Goal: Task Accomplishment & Management: Manage account settings

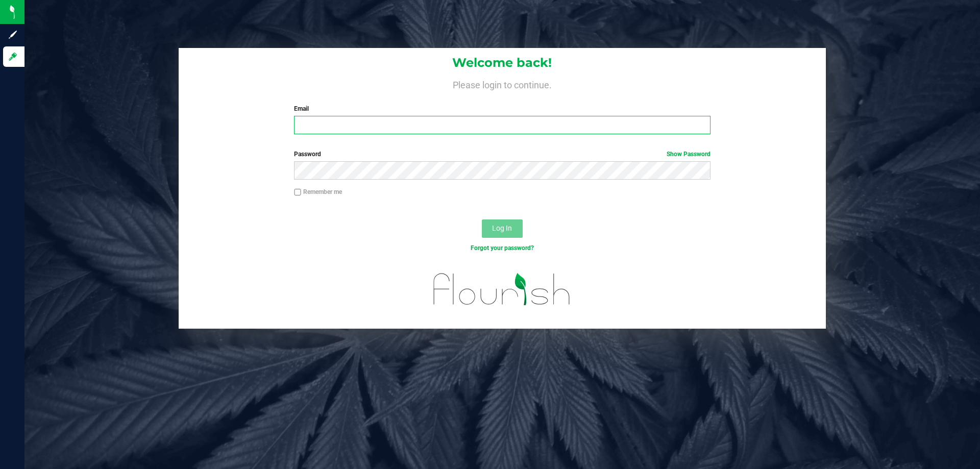
click at [308, 119] on input "Email" at bounding box center [502, 125] width 416 height 18
type input "[EMAIL_ADDRESS][DOMAIN_NAME]"
click at [482, 220] on button "Log In" at bounding box center [502, 229] width 41 height 18
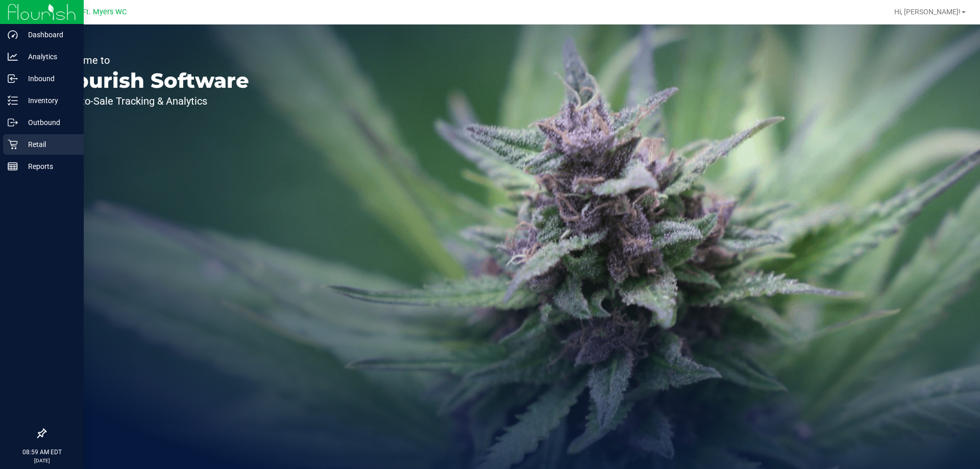
click at [16, 140] on icon at bounding box center [13, 144] width 10 height 10
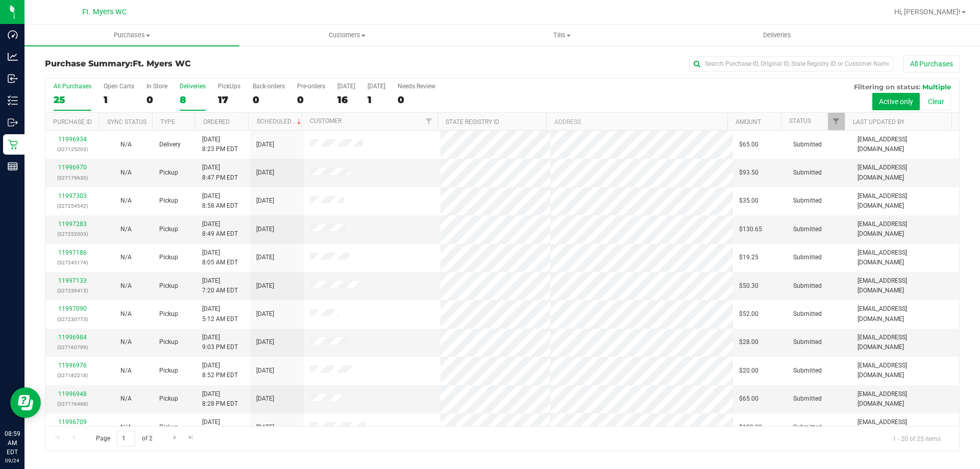
click at [185, 96] on div "8" at bounding box center [193, 100] width 26 height 12
click at [0, 0] on input "Deliveries 8" at bounding box center [0, 0] width 0 height 0
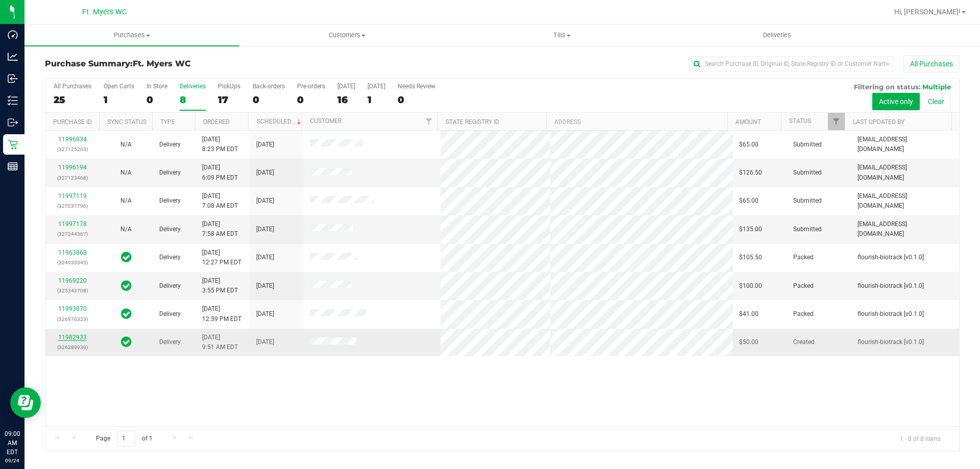
click at [69, 336] on link "11982933" at bounding box center [72, 337] width 29 height 7
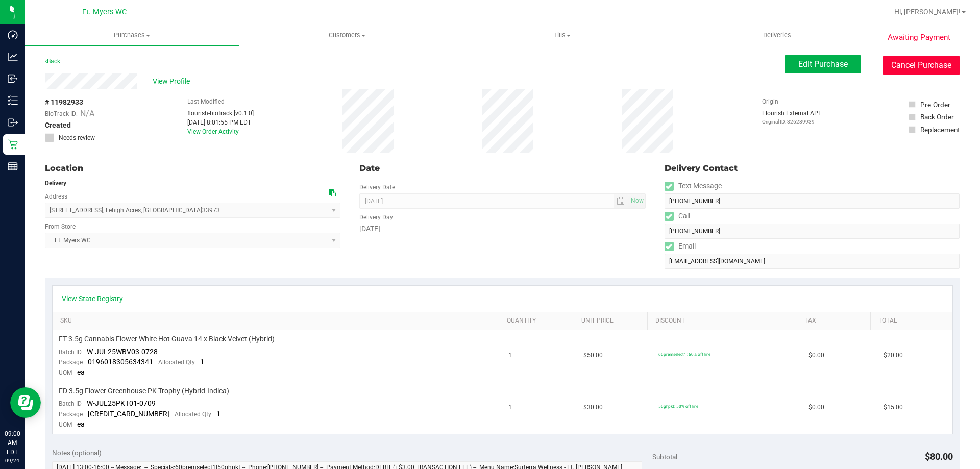
click at [902, 63] on button "Cancel Purchase" at bounding box center [921, 65] width 77 height 19
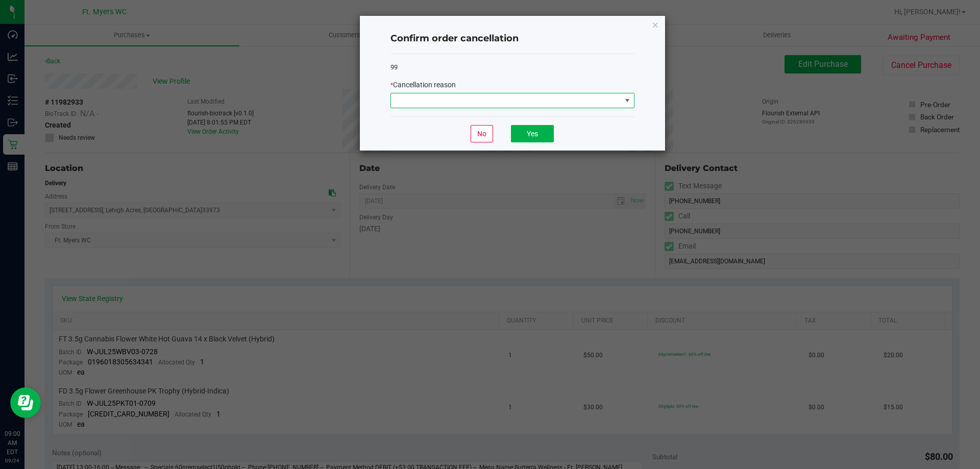
click at [510, 100] on span at bounding box center [506, 100] width 230 height 14
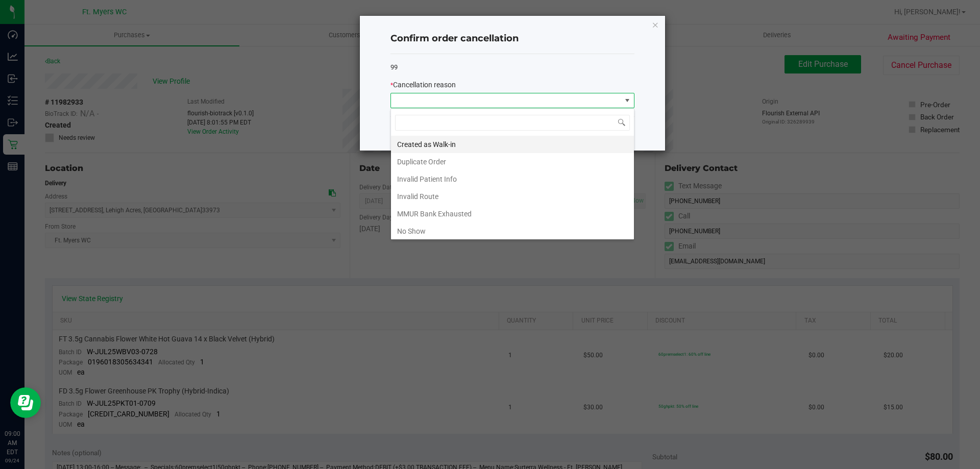
scroll to position [15, 244]
click at [444, 158] on li "Duplicate Order" at bounding box center [512, 161] width 243 height 17
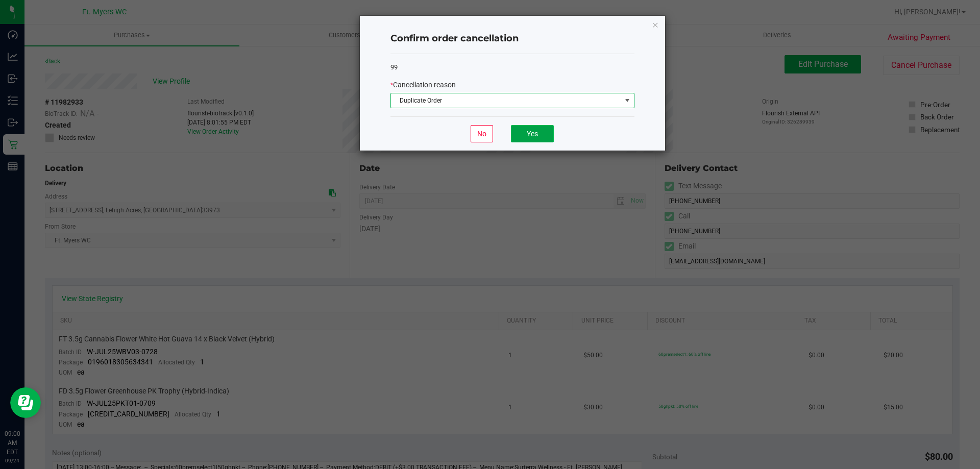
click at [530, 135] on button "Yes" at bounding box center [532, 133] width 43 height 17
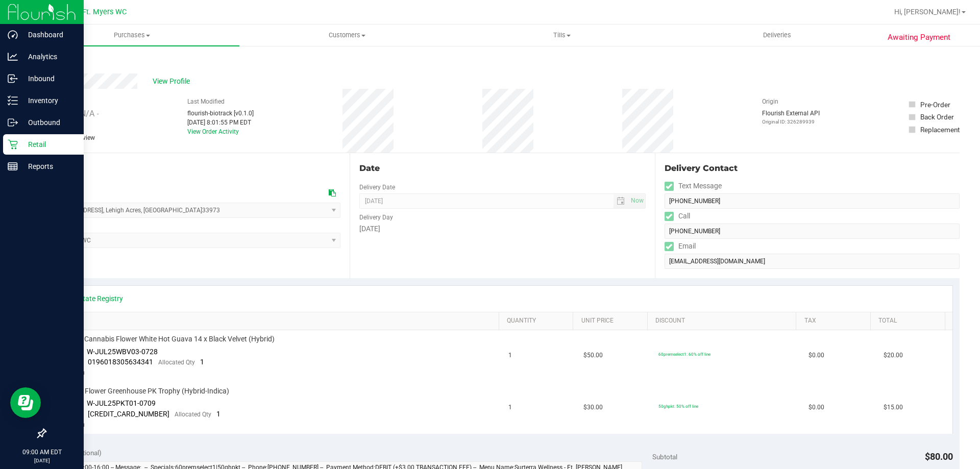
click at [17, 141] on icon at bounding box center [13, 144] width 10 height 10
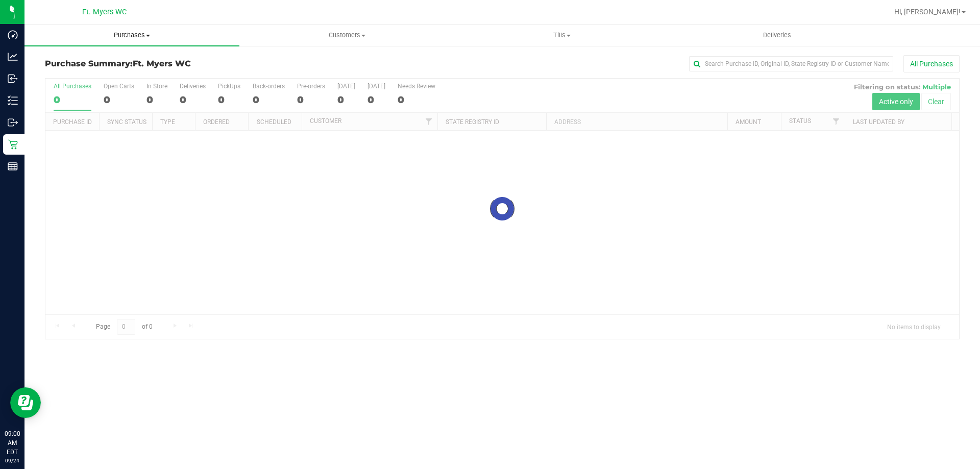
click at [127, 31] on span "Purchases" at bounding box center [132, 35] width 215 height 9
click at [101, 74] on li "Fulfillment" at bounding box center [132, 74] width 215 height 12
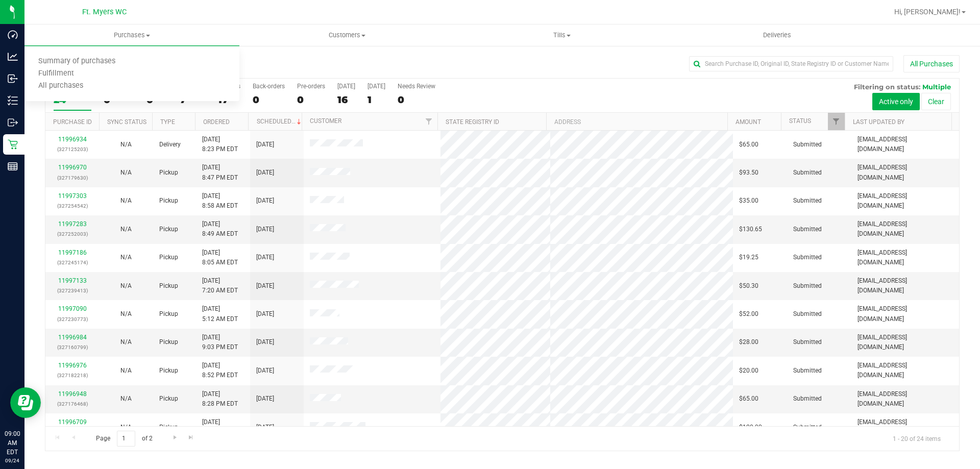
click at [361, 62] on div "All Purchases" at bounding box center [655, 63] width 610 height 17
click at [139, 33] on span "Purchases" at bounding box center [132, 35] width 215 height 9
click at [90, 76] on li "Fulfillment" at bounding box center [132, 74] width 215 height 12
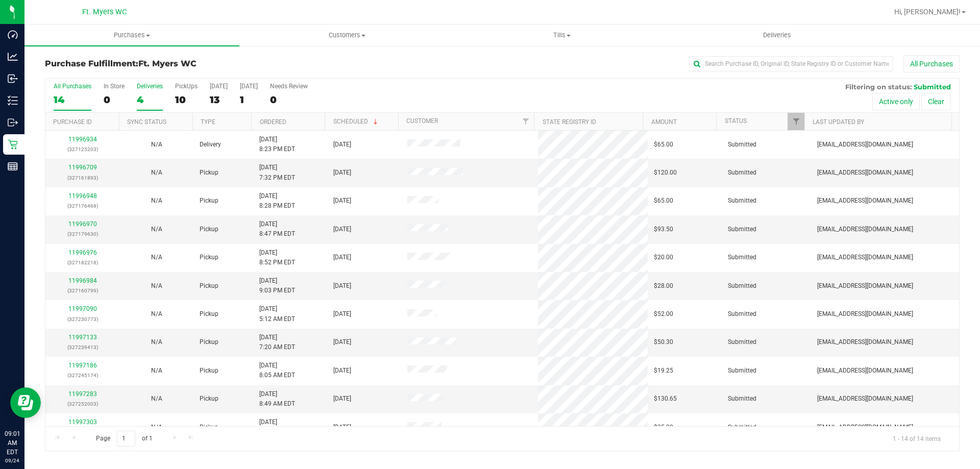
click at [144, 92] on label "Deliveries 4" at bounding box center [150, 97] width 26 height 28
click at [0, 0] on input "Deliveries 4" at bounding box center [0, 0] width 0 height 0
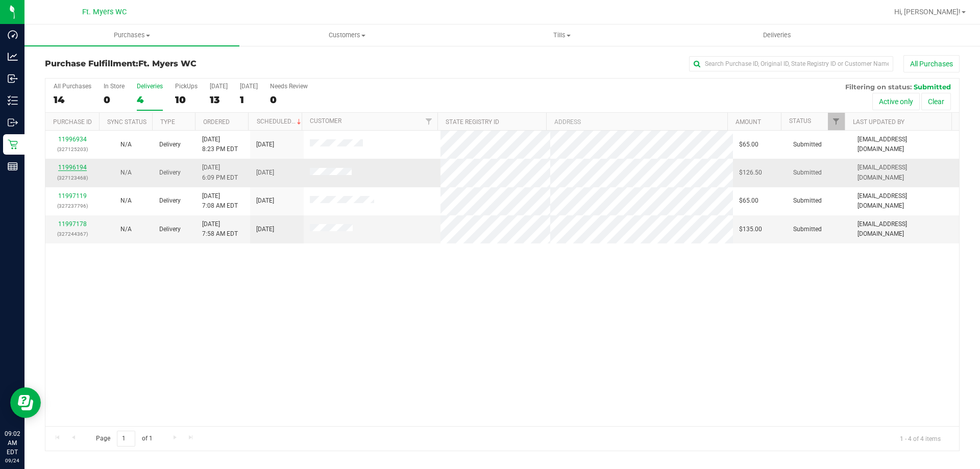
click at [78, 165] on link "11996194" at bounding box center [72, 167] width 29 height 7
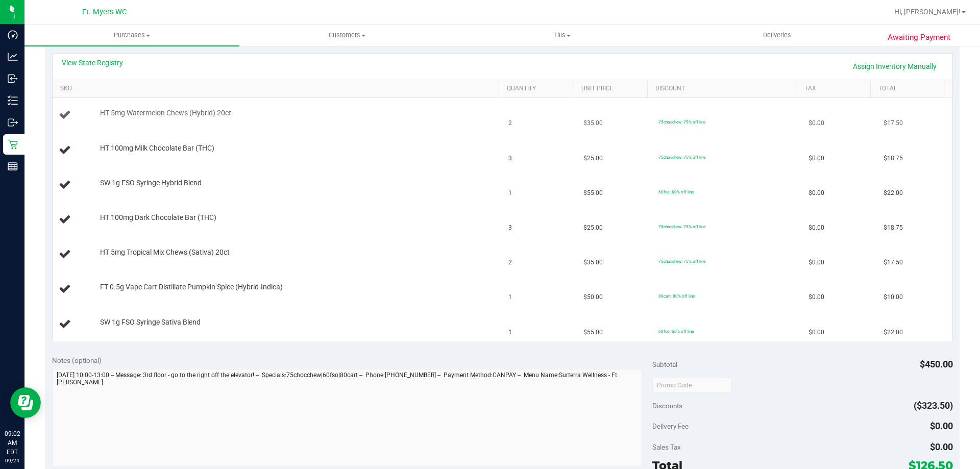
scroll to position [204, 0]
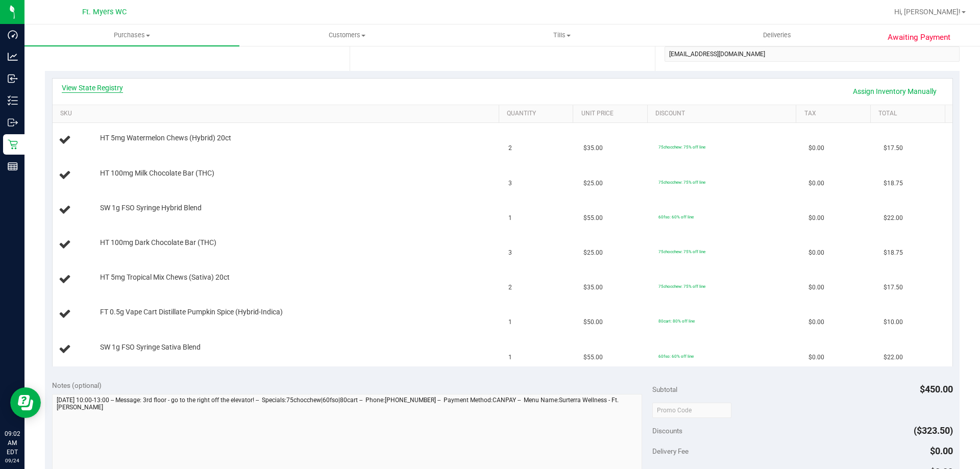
click at [100, 85] on link "View State Registry" at bounding box center [92, 88] width 61 height 10
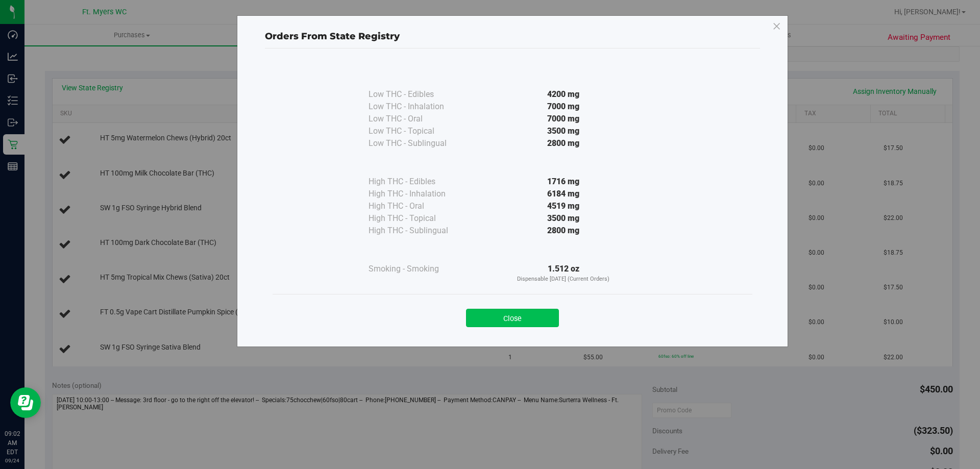
click at [544, 311] on button "Close" at bounding box center [512, 318] width 93 height 18
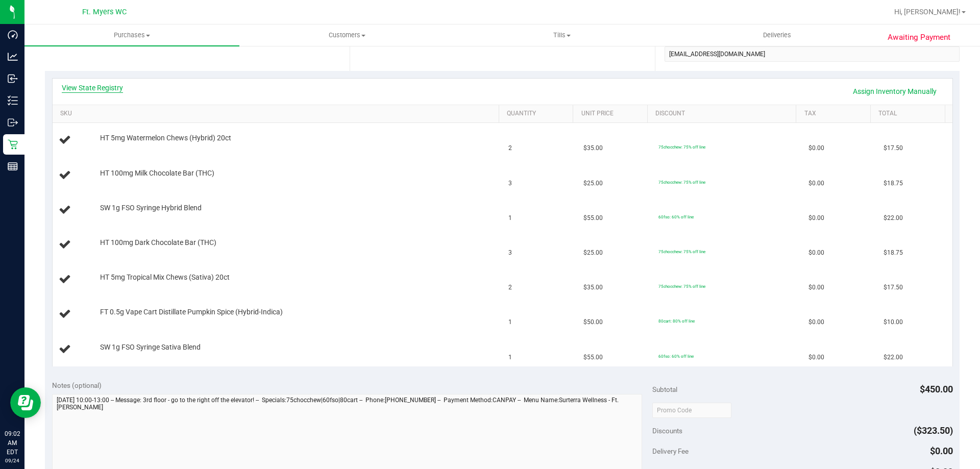
click at [118, 92] on link "View State Registry" at bounding box center [92, 88] width 61 height 10
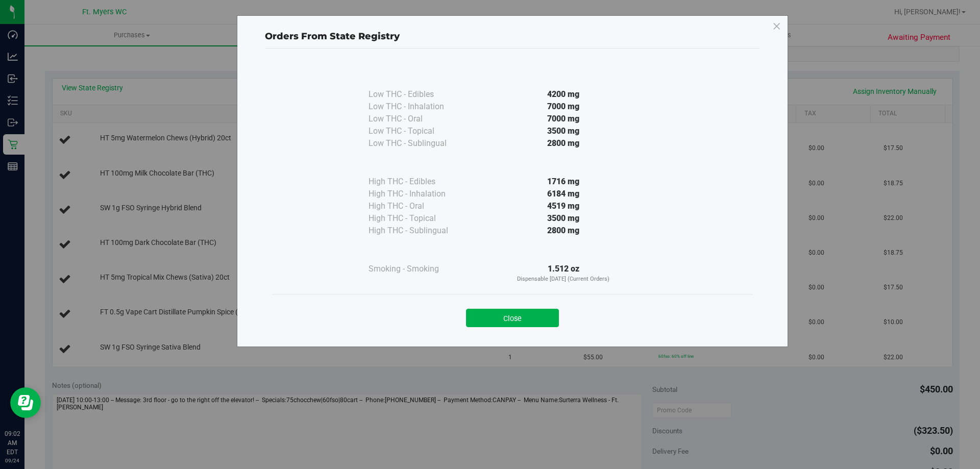
click at [525, 305] on div "Close" at bounding box center [512, 315] width 465 height 26
click at [534, 311] on button "Close" at bounding box center [512, 318] width 93 height 18
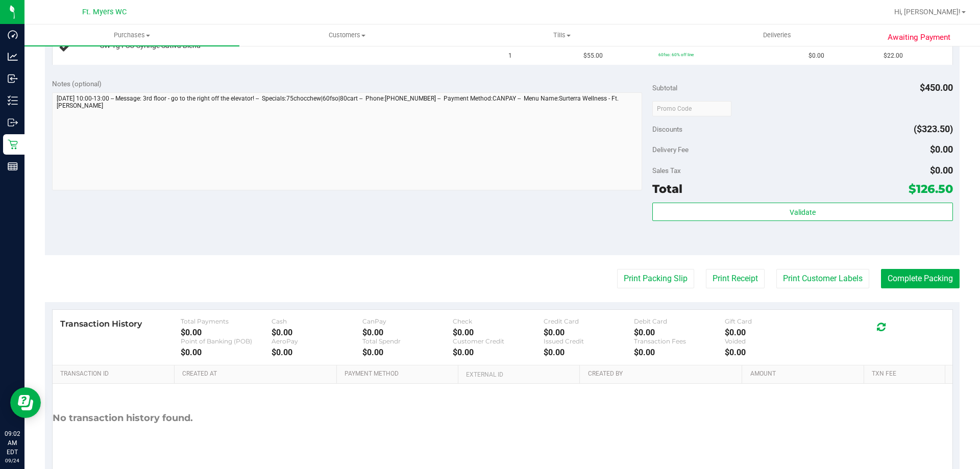
scroll to position [511, 0]
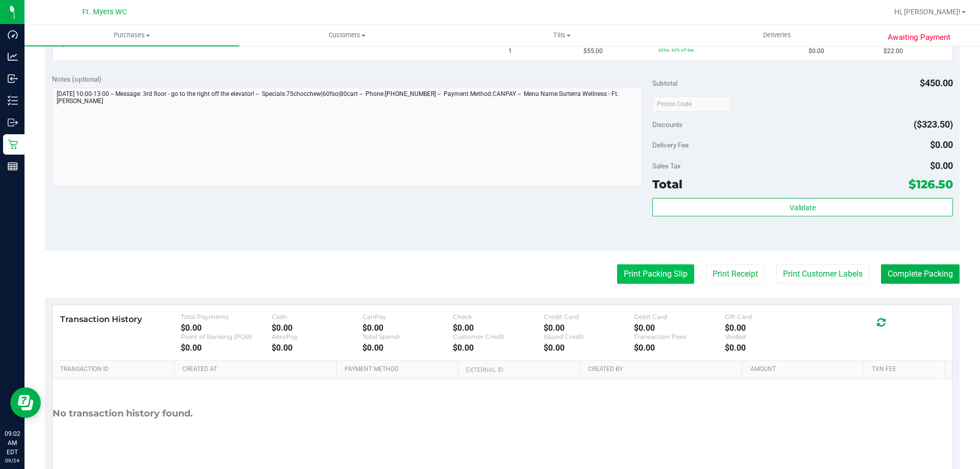
click at [639, 271] on button "Print Packing Slip" at bounding box center [655, 273] width 77 height 19
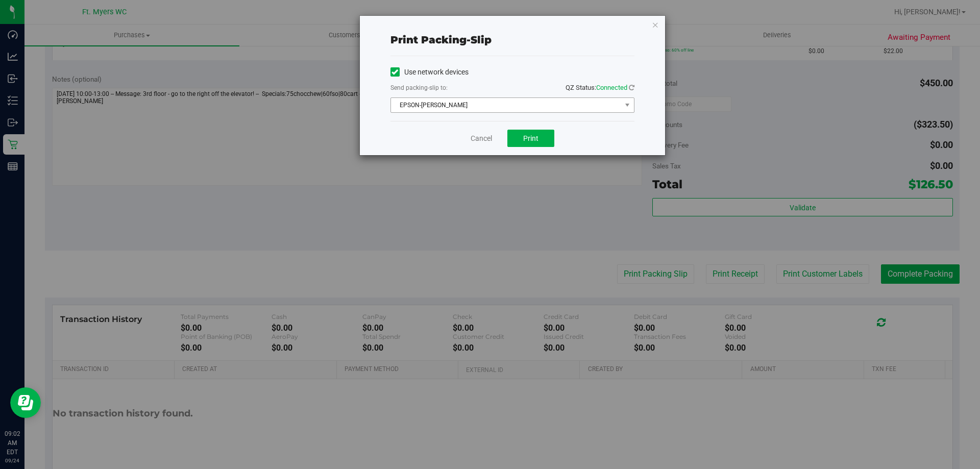
click at [530, 106] on span "EPSON-[PERSON_NAME]" at bounding box center [506, 105] width 230 height 14
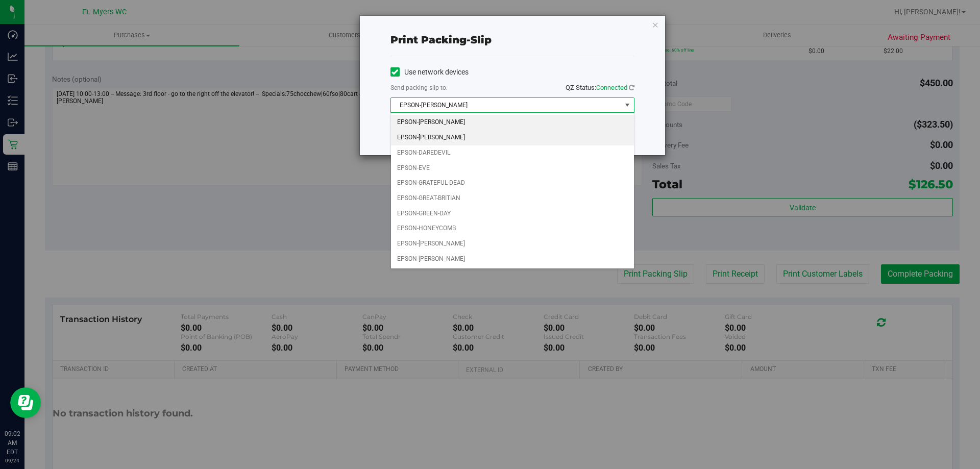
click at [441, 135] on li "EPSON-[PERSON_NAME]" at bounding box center [512, 137] width 243 height 15
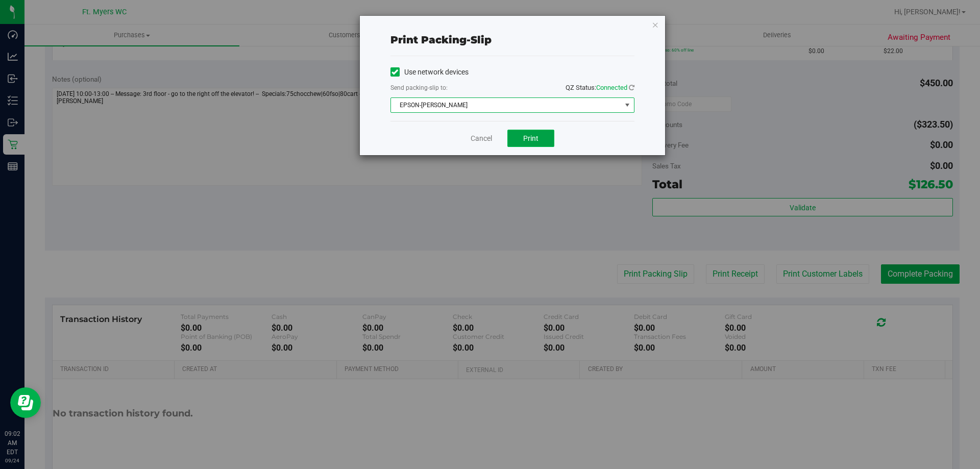
click at [529, 143] on button "Print" at bounding box center [530, 138] width 47 height 17
click at [657, 25] on icon "button" at bounding box center [655, 24] width 7 height 12
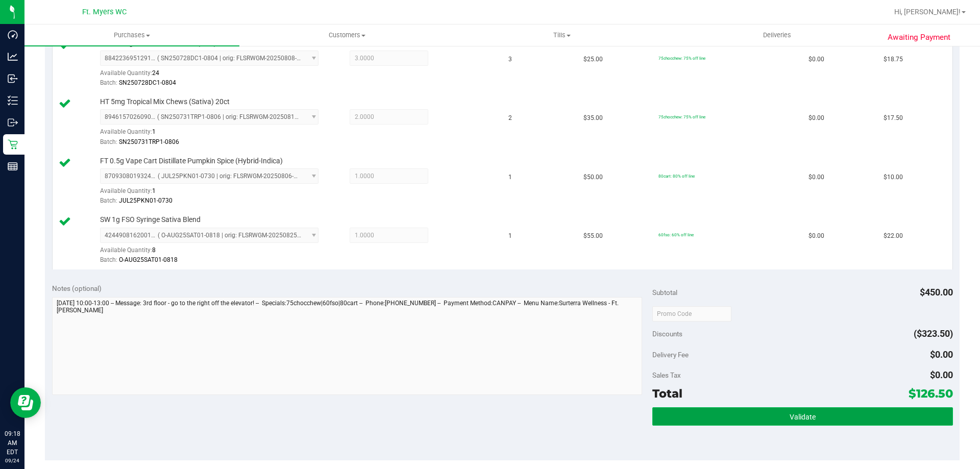
click at [898, 424] on button "Validate" at bounding box center [802, 416] width 300 height 18
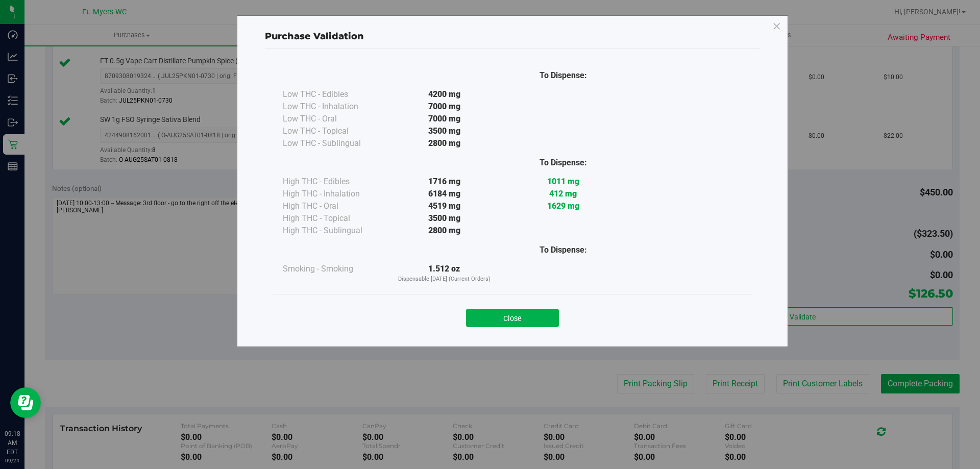
scroll to position [613, 0]
click at [471, 310] on button "Close" at bounding box center [512, 318] width 93 height 18
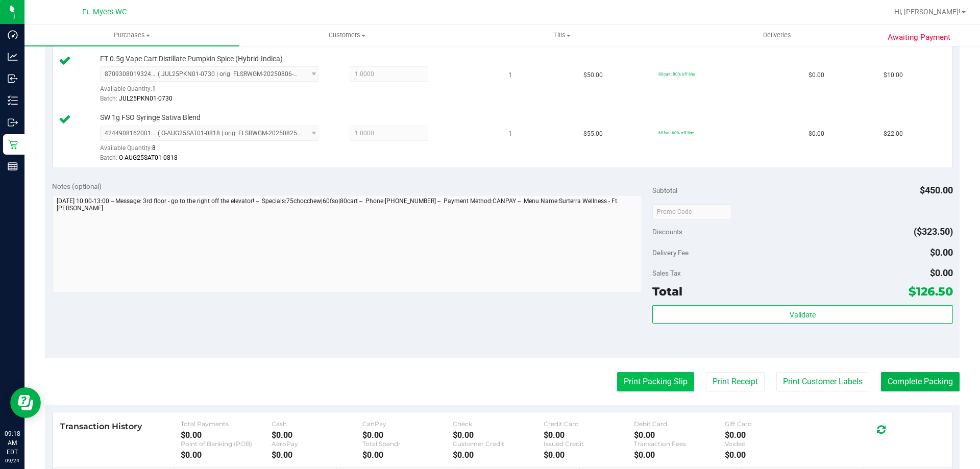
click at [650, 378] on button "Print Packing Slip" at bounding box center [655, 381] width 77 height 19
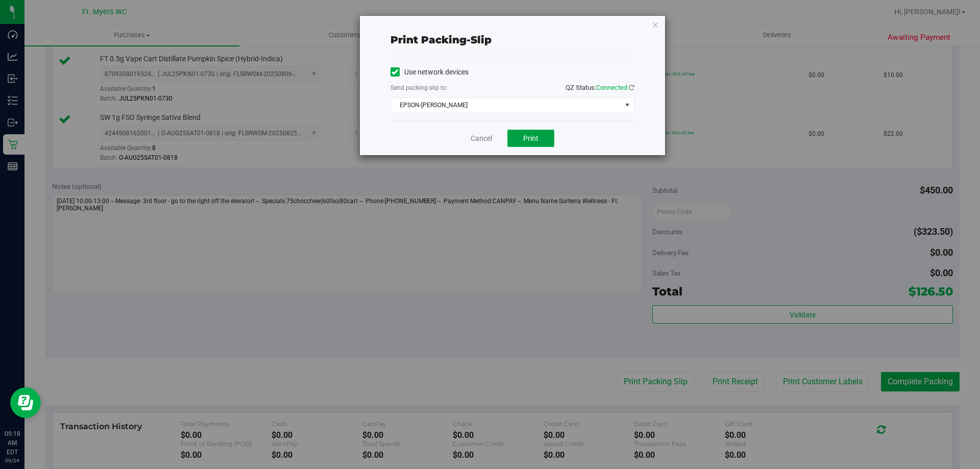
click at [518, 138] on button "Print" at bounding box center [530, 138] width 47 height 17
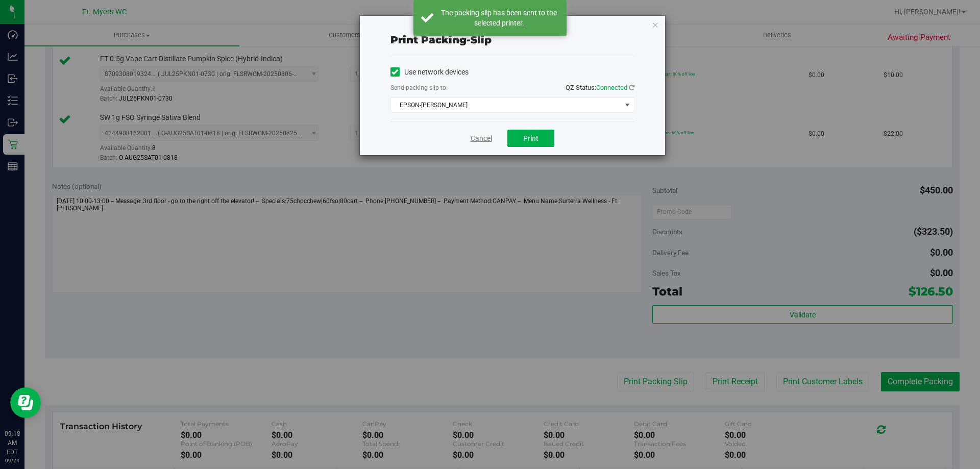
click at [477, 137] on link "Cancel" at bounding box center [481, 138] width 21 height 11
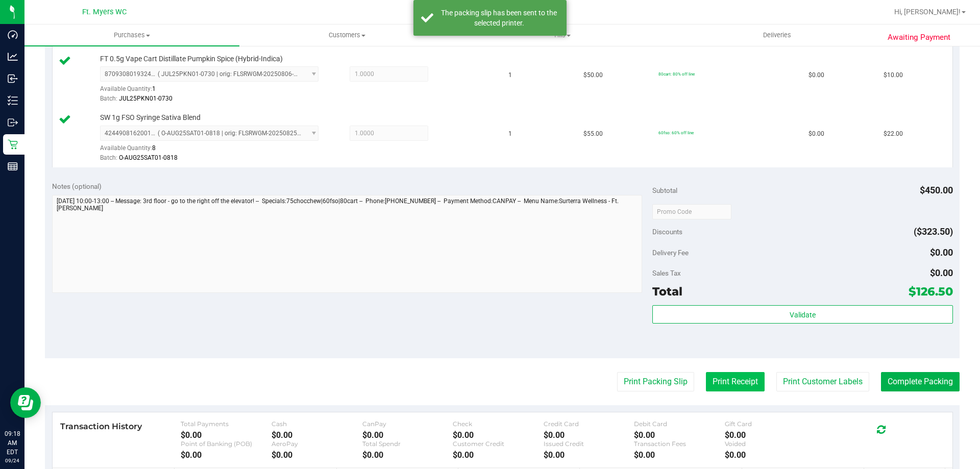
click at [709, 375] on button "Print Receipt" at bounding box center [735, 381] width 59 height 19
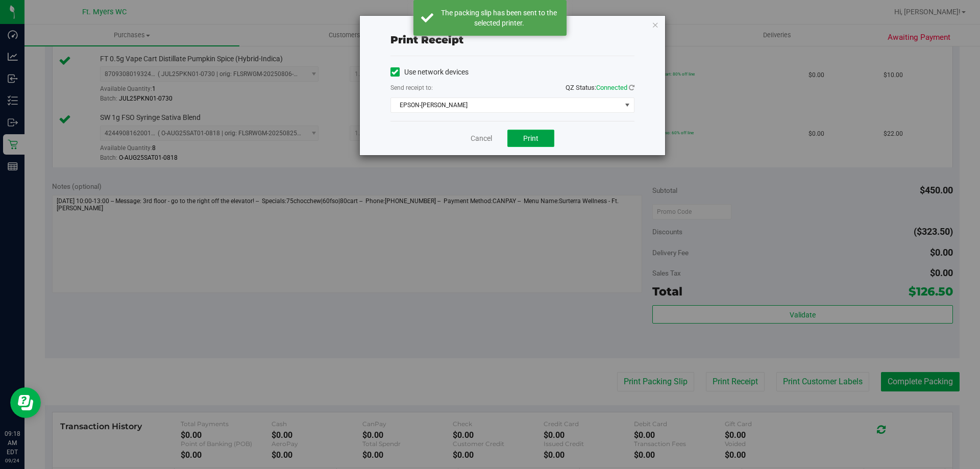
click at [546, 133] on button "Print" at bounding box center [530, 138] width 47 height 17
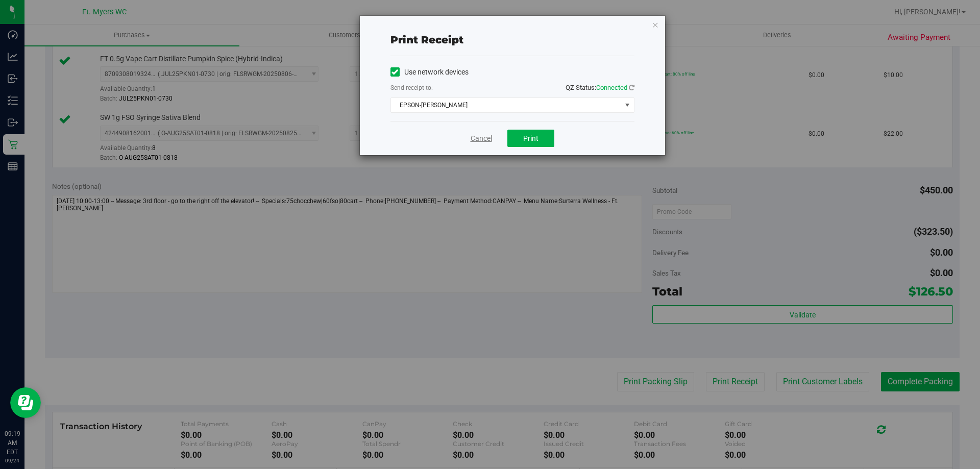
click at [486, 135] on link "Cancel" at bounding box center [481, 138] width 21 height 11
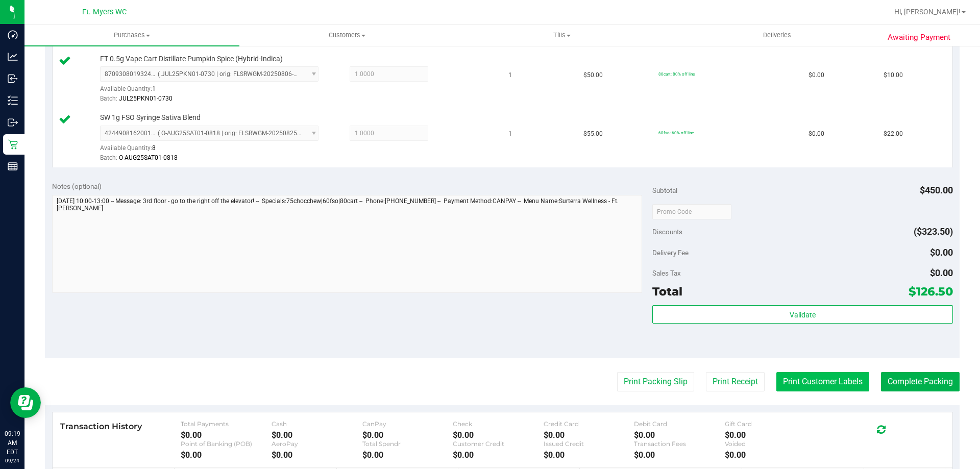
click at [819, 376] on button "Print Customer Labels" at bounding box center [823, 381] width 93 height 19
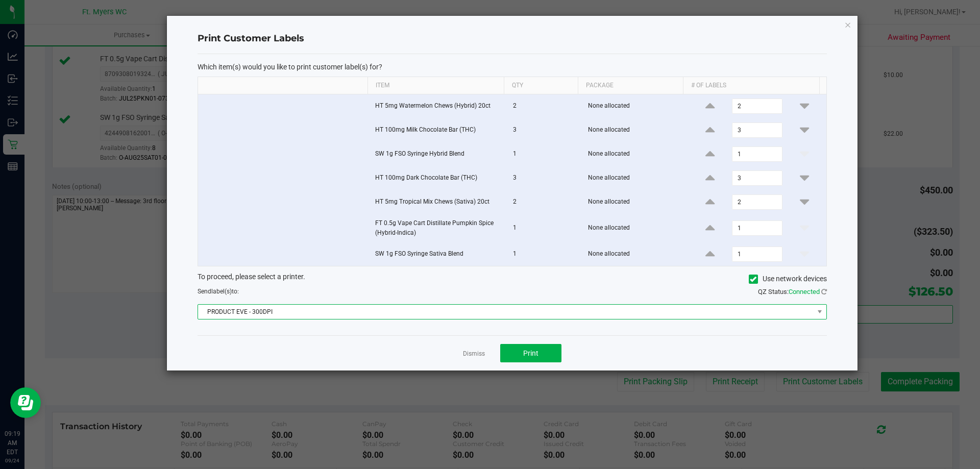
click at [547, 316] on span "PRODUCT EVE - 300DPI" at bounding box center [506, 312] width 616 height 14
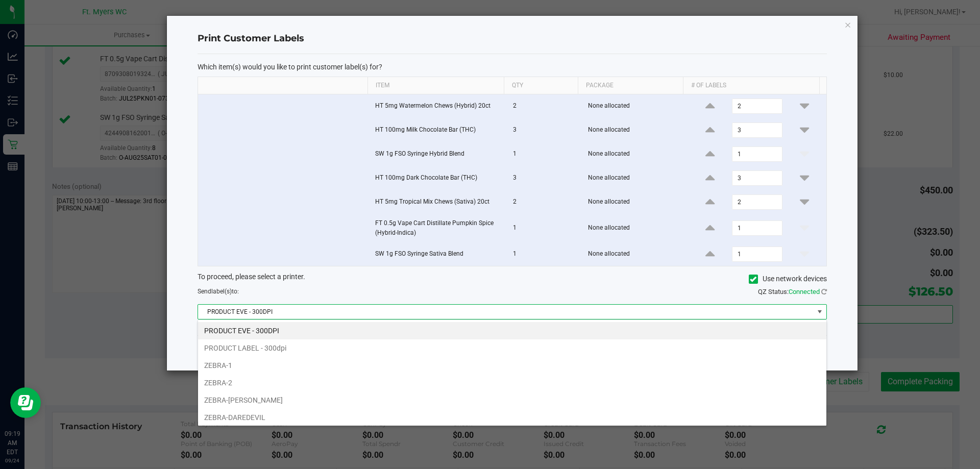
scroll to position [15, 629]
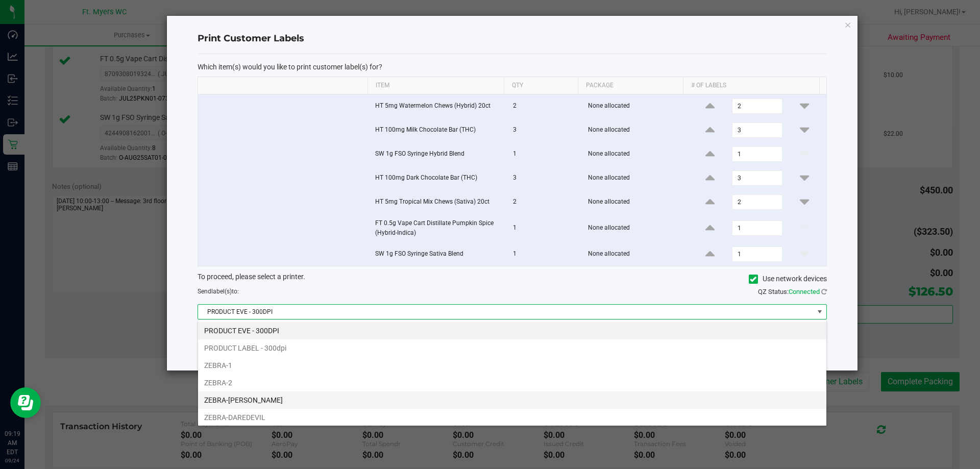
click at [259, 402] on li "ZEBRA-[PERSON_NAME]" at bounding box center [512, 400] width 628 height 17
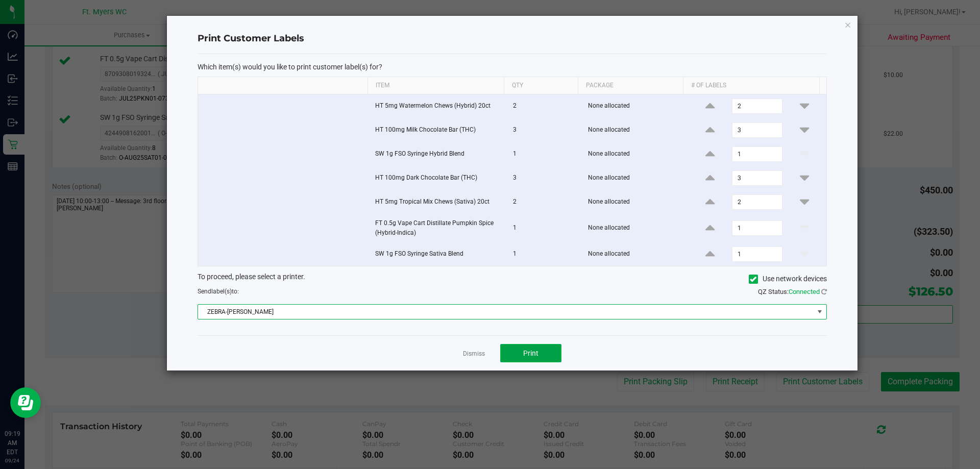
click at [540, 354] on button "Print" at bounding box center [530, 353] width 61 height 18
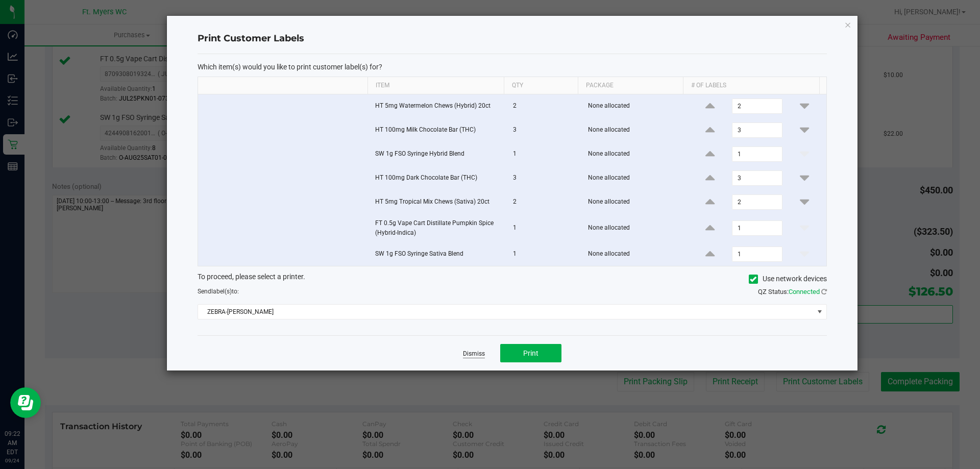
click at [481, 356] on link "Dismiss" at bounding box center [474, 354] width 22 height 9
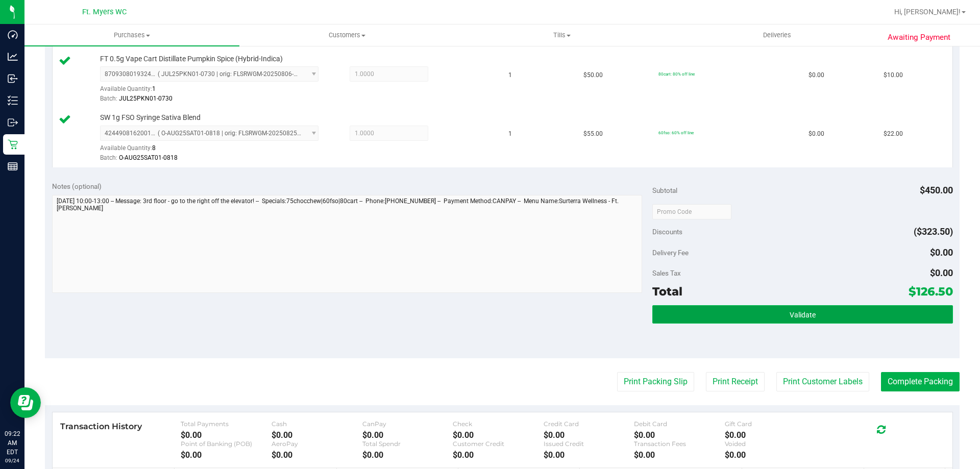
click at [846, 321] on button "Validate" at bounding box center [802, 314] width 300 height 18
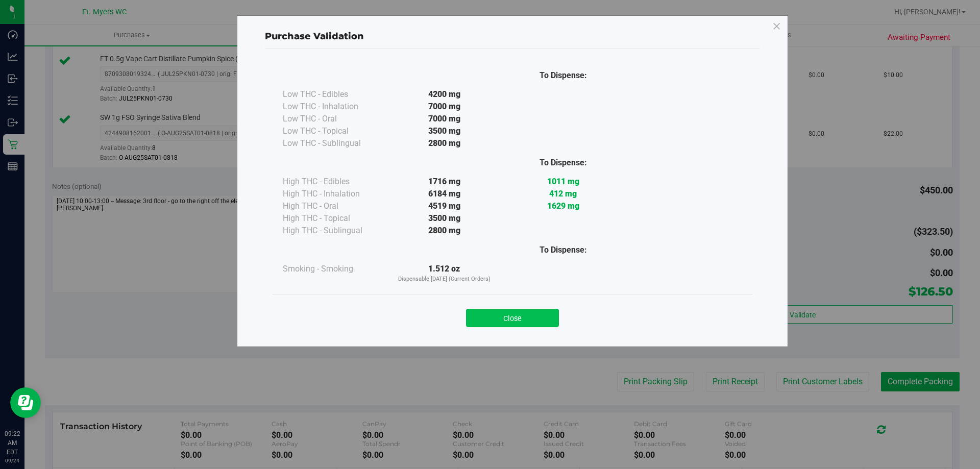
click at [528, 312] on button "Close" at bounding box center [512, 318] width 93 height 18
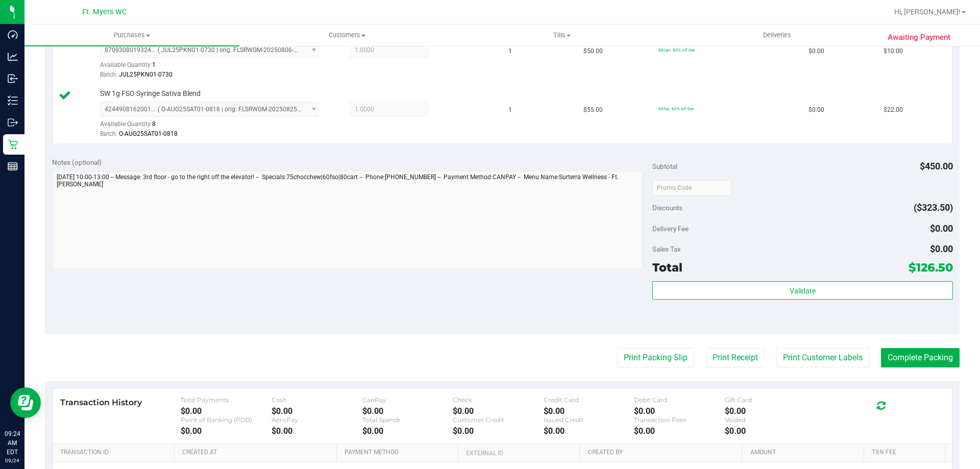
scroll to position [760, 0]
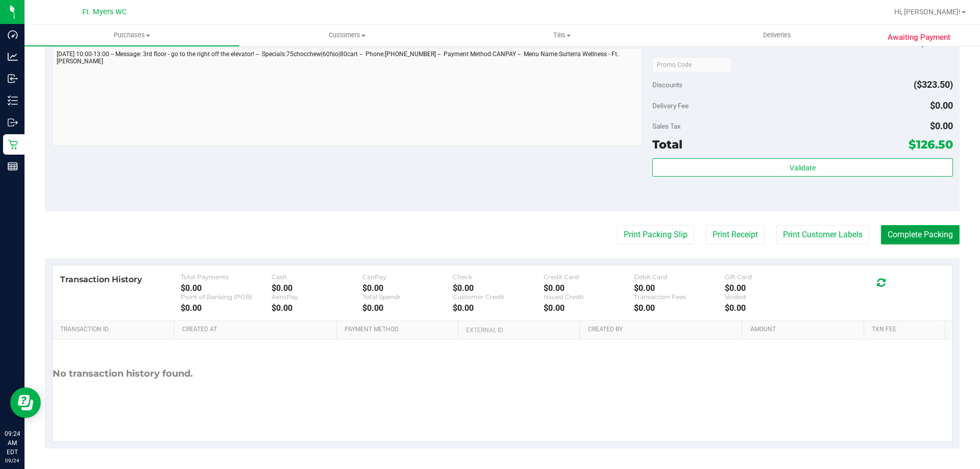
click at [904, 228] on button "Complete Packing" at bounding box center [920, 234] width 79 height 19
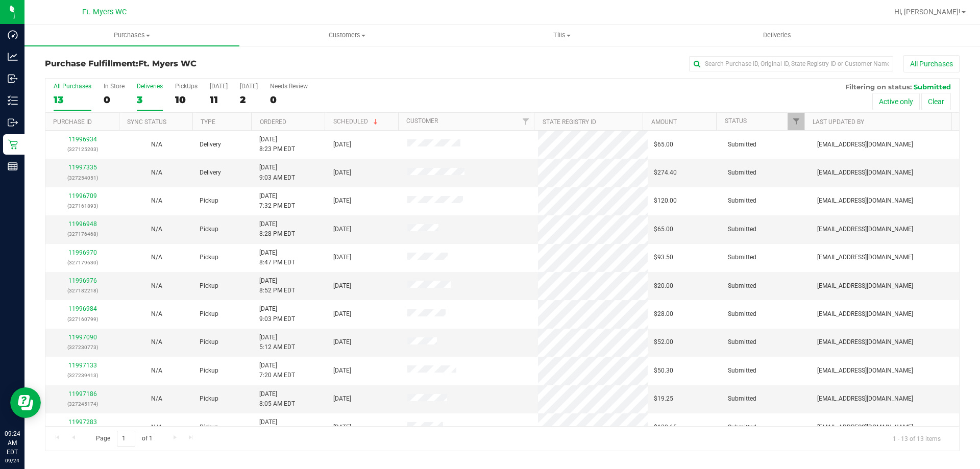
click at [141, 83] on div "Deliveries" at bounding box center [150, 86] width 26 height 7
click at [0, 0] on input "Deliveries 3" at bounding box center [0, 0] width 0 height 0
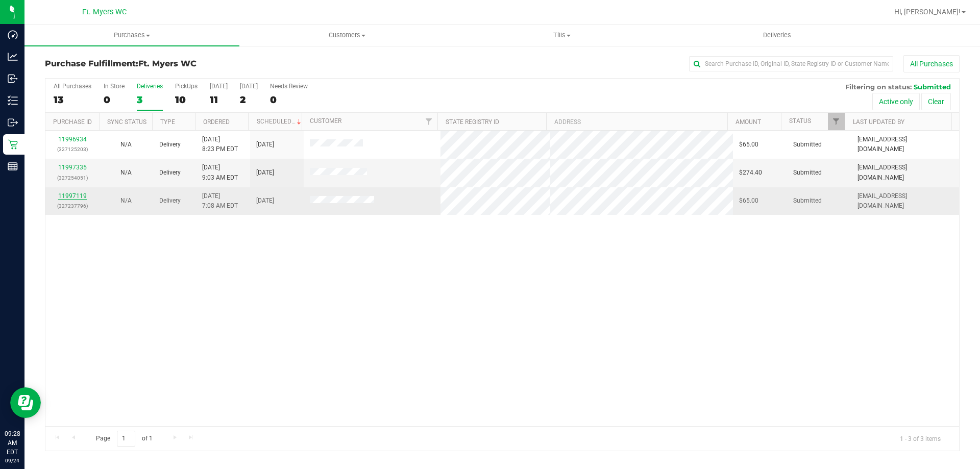
click at [70, 195] on link "11997119" at bounding box center [72, 195] width 29 height 7
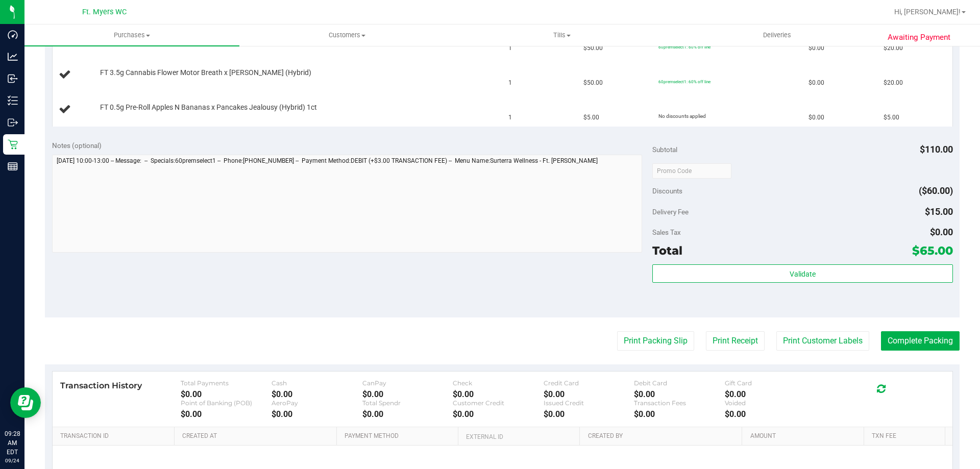
scroll to position [357, 0]
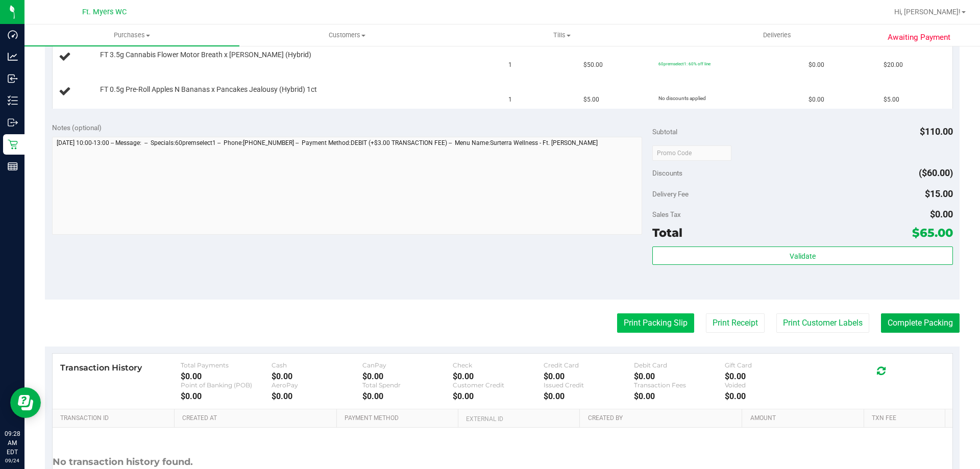
click at [676, 329] on button "Print Packing Slip" at bounding box center [655, 322] width 77 height 19
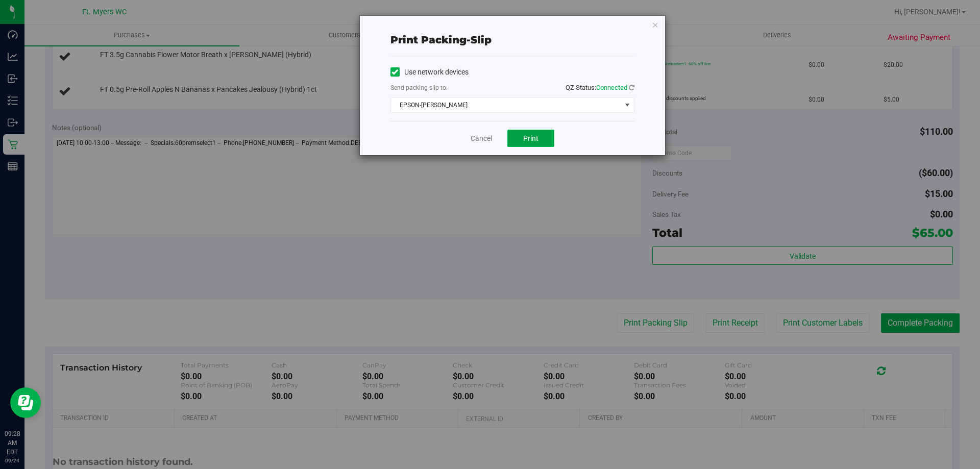
click at [521, 138] on button "Print" at bounding box center [530, 138] width 47 height 17
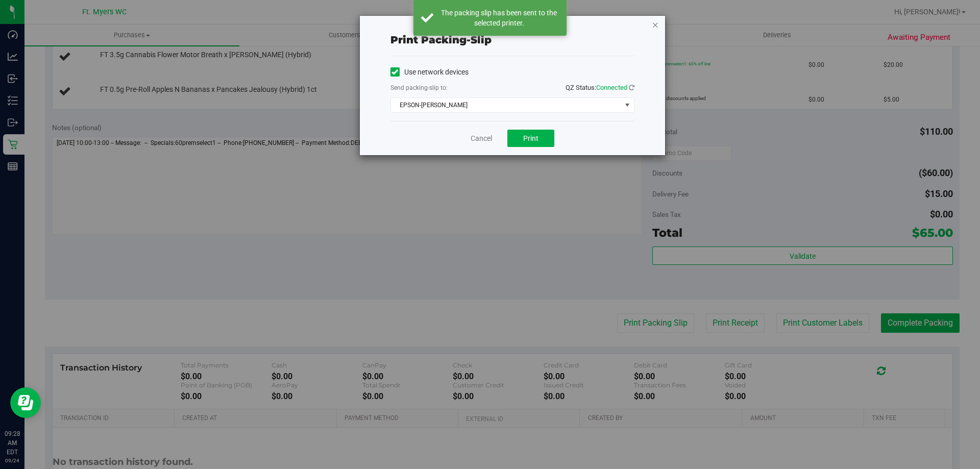
click at [656, 23] on icon "button" at bounding box center [655, 24] width 7 height 12
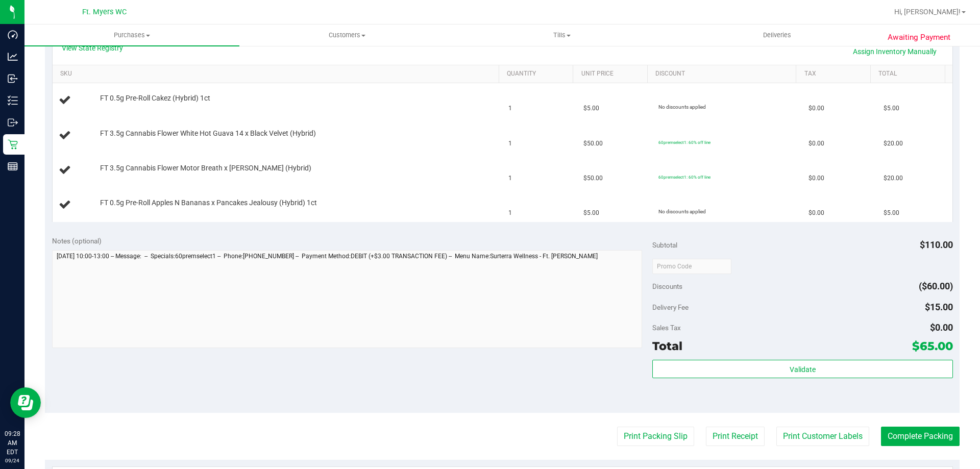
scroll to position [255, 0]
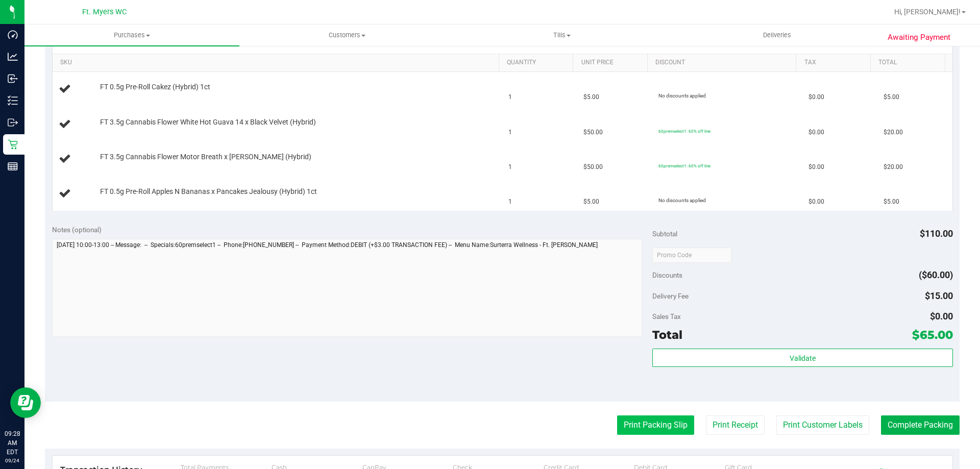
click at [654, 417] on button "Print Packing Slip" at bounding box center [655, 425] width 77 height 19
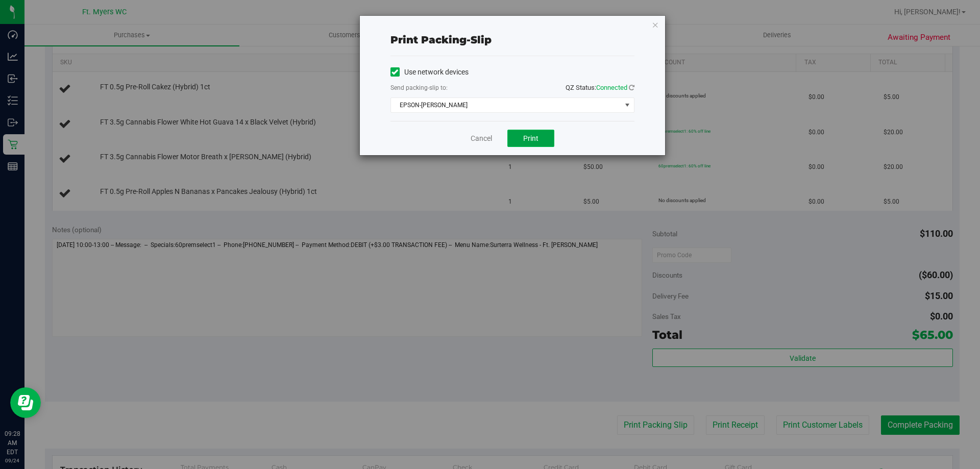
click at [509, 140] on button "Print" at bounding box center [530, 138] width 47 height 17
click at [515, 139] on button "Print" at bounding box center [530, 138] width 47 height 17
click at [481, 142] on link "Cancel" at bounding box center [481, 138] width 21 height 11
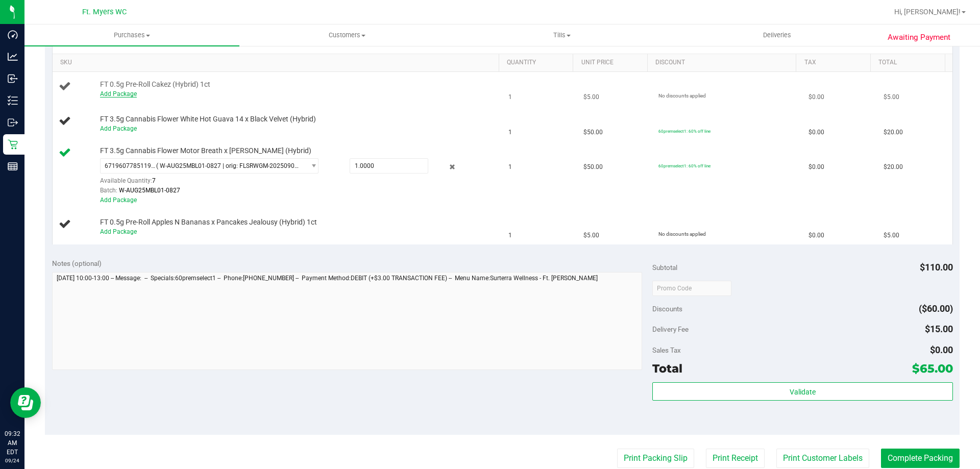
click at [106, 95] on link "Add Package" at bounding box center [118, 93] width 37 height 7
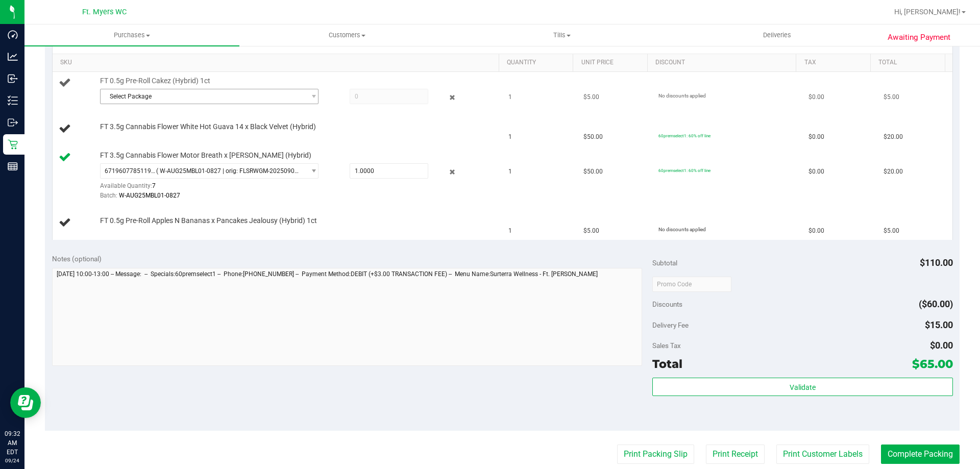
click at [156, 99] on span "Select Package" at bounding box center [203, 96] width 205 height 14
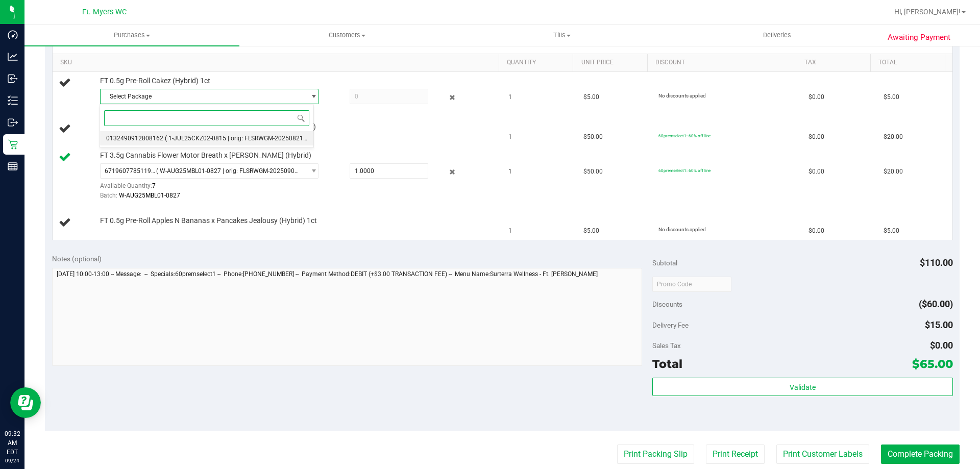
click at [193, 131] on li "0132490912808162 ( 1-JUL25CKZ02-0815 | orig: FLSRWGM-20250821-953 )" at bounding box center [206, 138] width 213 height 14
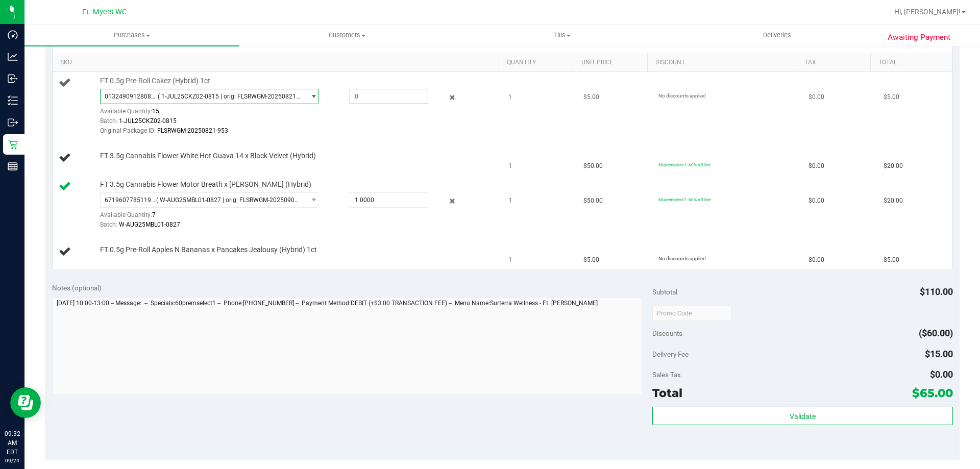
click at [351, 96] on span at bounding box center [389, 96] width 79 height 15
type input "1"
type input "1.0000"
click at [286, 116] on div "Batch: 1-JUL25CKZ02-0815" at bounding box center [297, 121] width 394 height 10
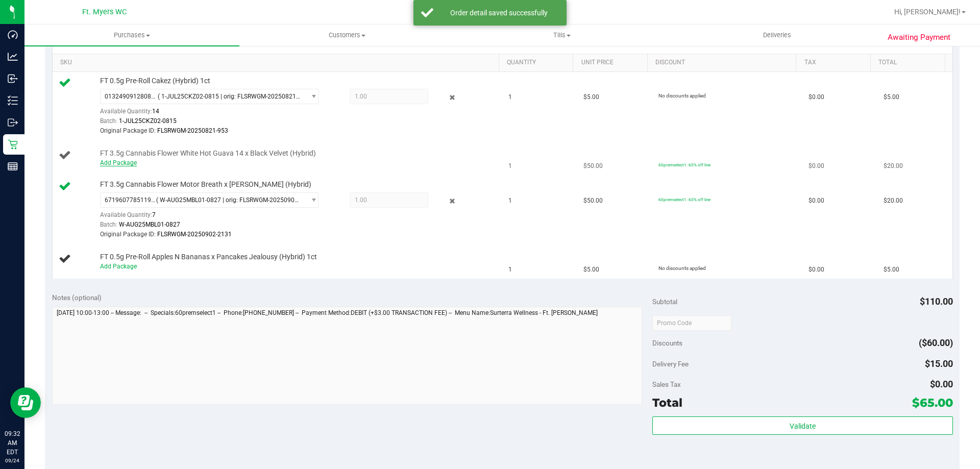
click at [132, 162] on link "Add Package" at bounding box center [118, 162] width 37 height 7
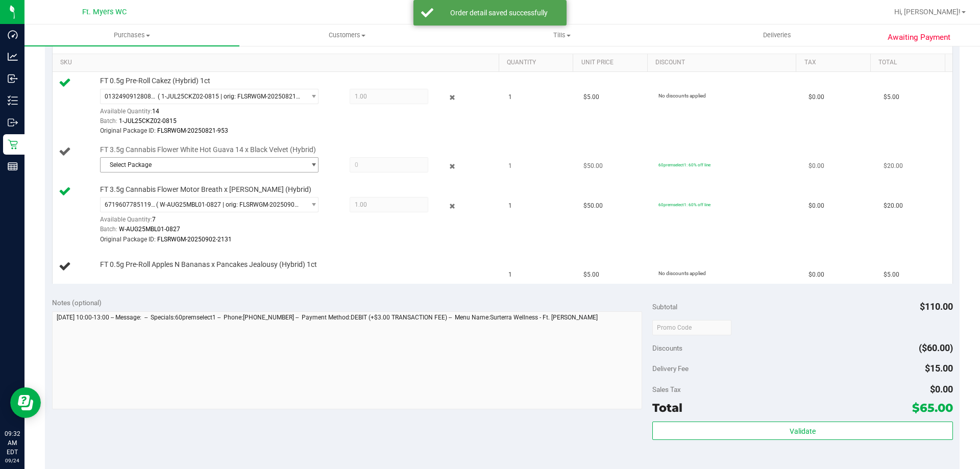
drag, startPoint x: 132, startPoint y: 162, endPoint x: 159, endPoint y: 168, distance: 27.4
click at [165, 167] on span "Select Package" at bounding box center [203, 165] width 205 height 14
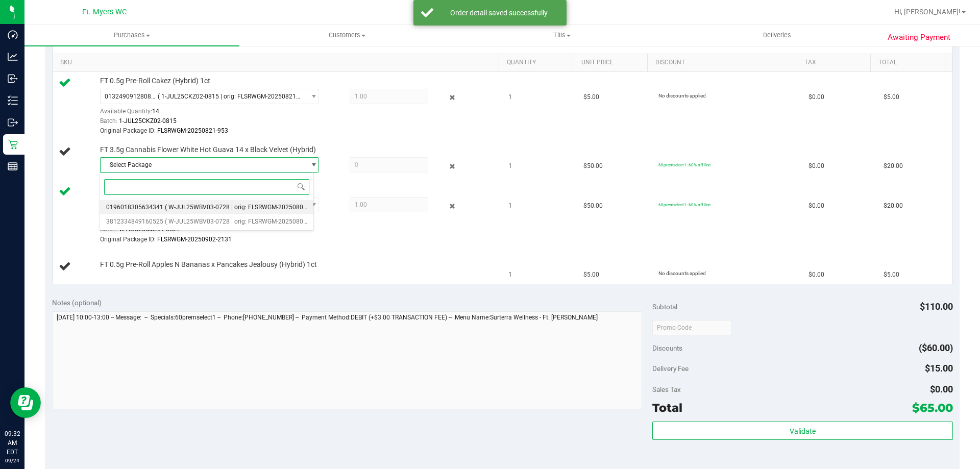
click at [180, 211] on li "0196018305634341 ( W-JUL25WBV03-0728 | orig: FLSRWGM-20250804-225 )" at bounding box center [206, 207] width 213 height 14
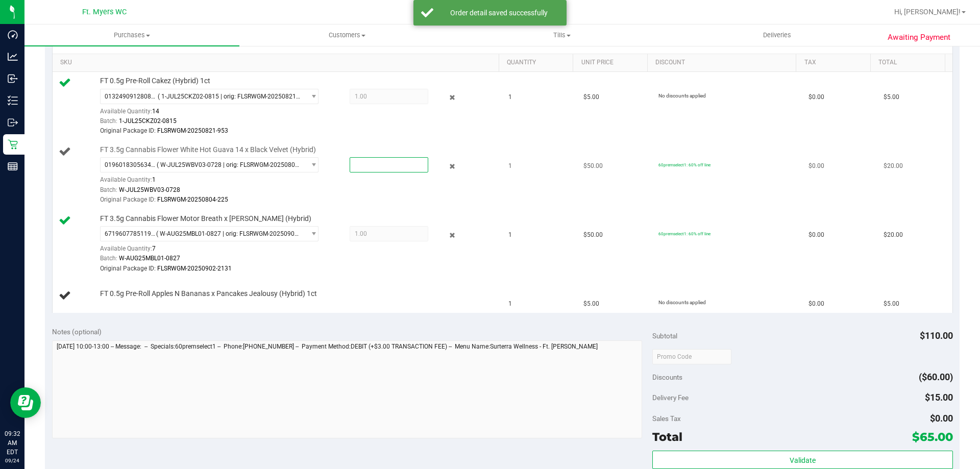
click at [357, 165] on span at bounding box center [389, 164] width 79 height 15
type input "1"
type input "1.0000"
click at [269, 200] on div "Original Package ID: FLSRWGM-20250804-225" at bounding box center [297, 200] width 394 height 10
click at [132, 301] on link "Add Package" at bounding box center [118, 300] width 37 height 7
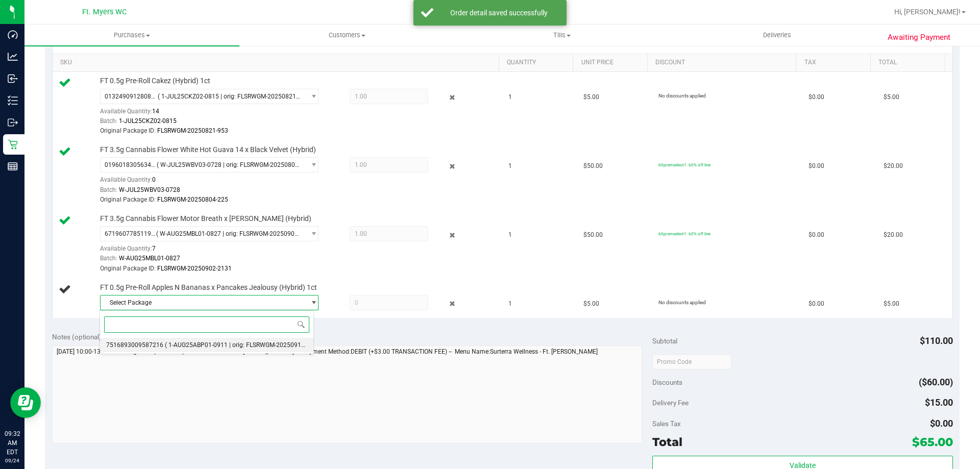
click at [178, 340] on li "7516893009587216 ( 1-AUG25ABP01-0911 | orig: FLSRWGM-20250917-933 )" at bounding box center [206, 345] width 213 height 14
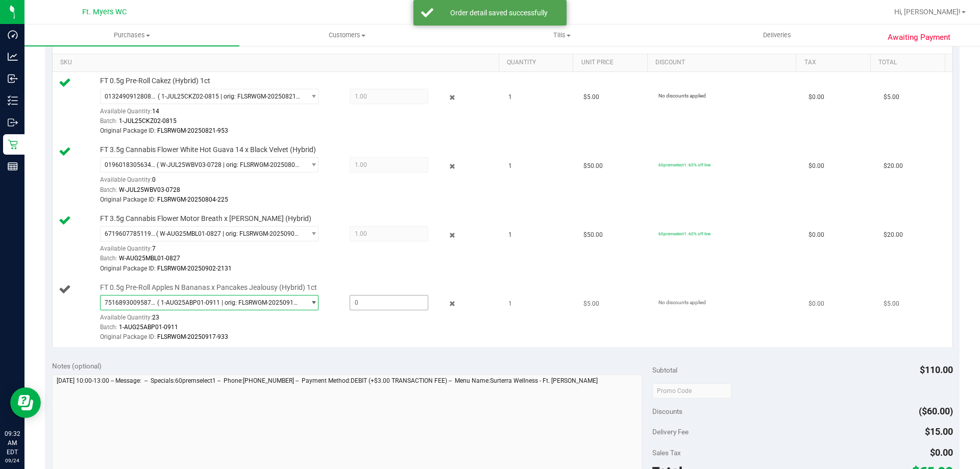
click at [364, 302] on span at bounding box center [389, 302] width 79 height 15
type input "1"
type input "1.0000"
click at [257, 266] on div "Original Package ID: FLSRWGM-20250902-2131" at bounding box center [297, 269] width 394 height 10
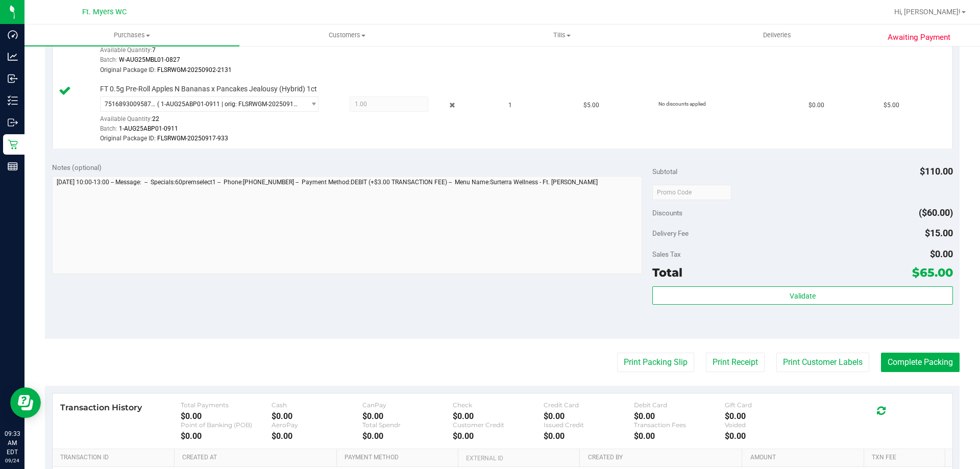
scroll to position [459, 0]
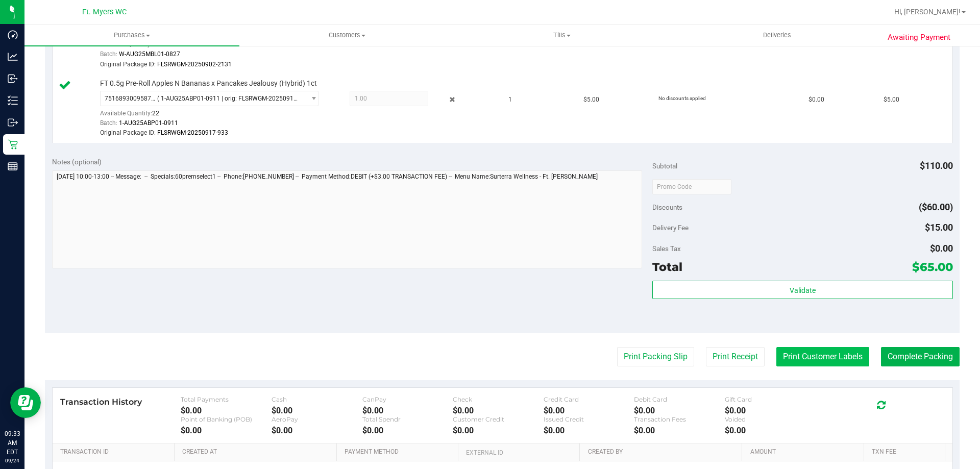
click at [799, 352] on button "Print Customer Labels" at bounding box center [823, 356] width 93 height 19
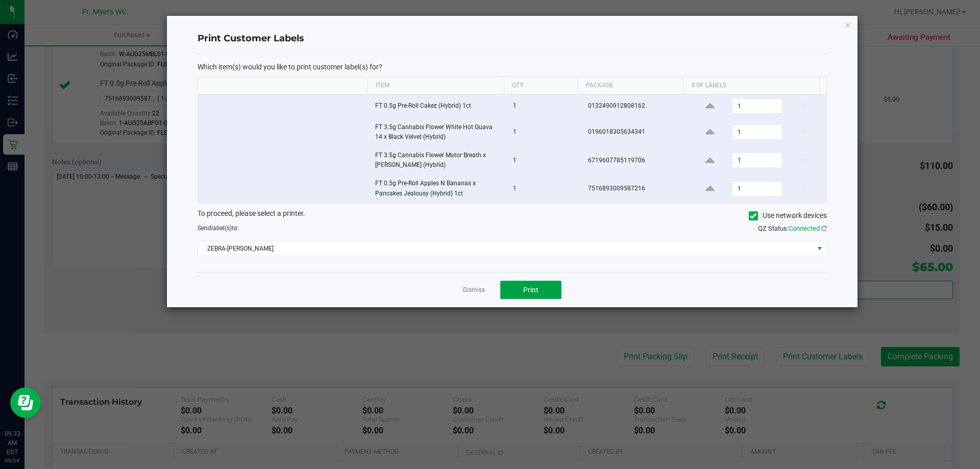
click at [540, 284] on button "Print" at bounding box center [530, 290] width 61 height 18
click at [478, 289] on link "Dismiss" at bounding box center [474, 290] width 22 height 9
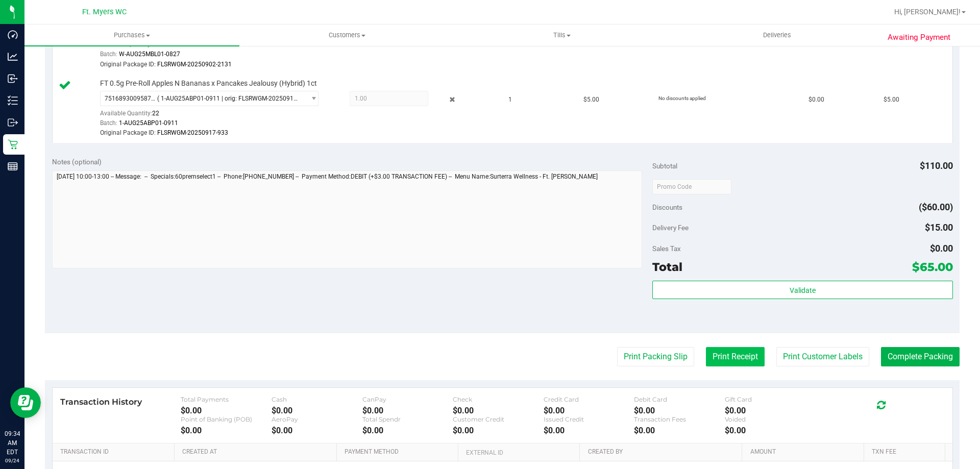
click at [744, 364] on button "Print Receipt" at bounding box center [735, 356] width 59 height 19
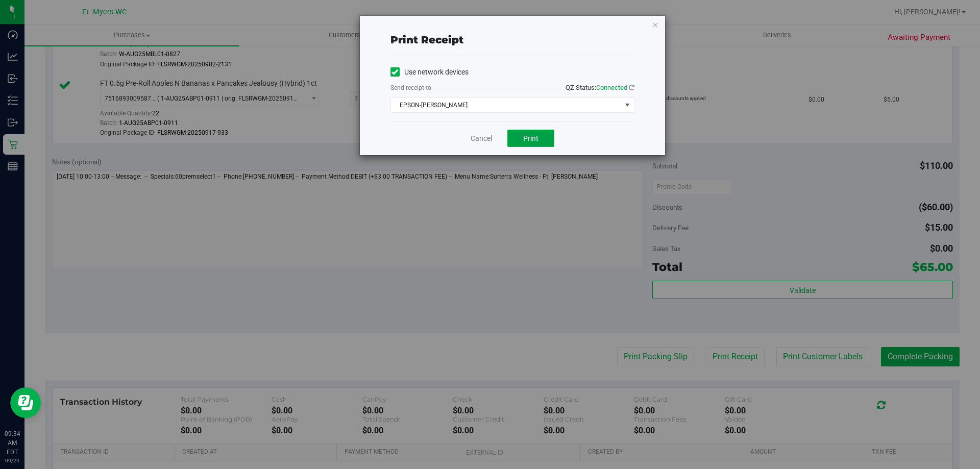
click at [530, 141] on span "Print" at bounding box center [530, 138] width 15 height 8
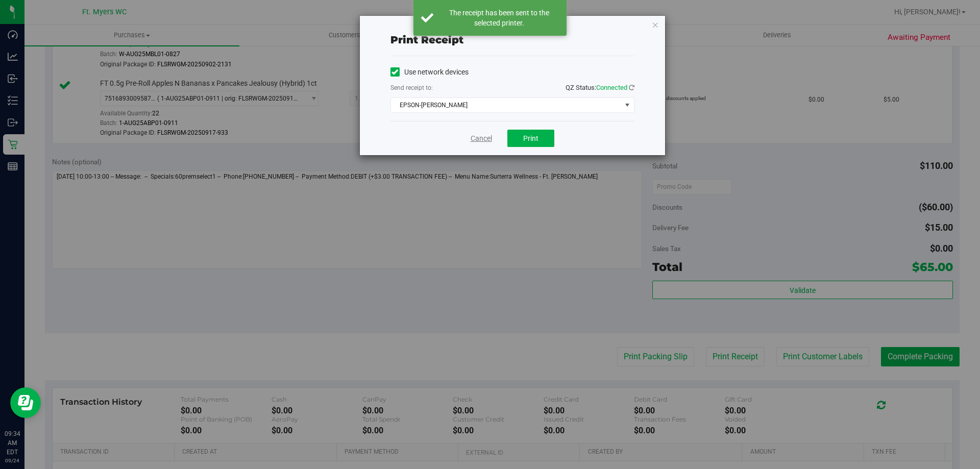
click at [480, 140] on link "Cancel" at bounding box center [481, 138] width 21 height 11
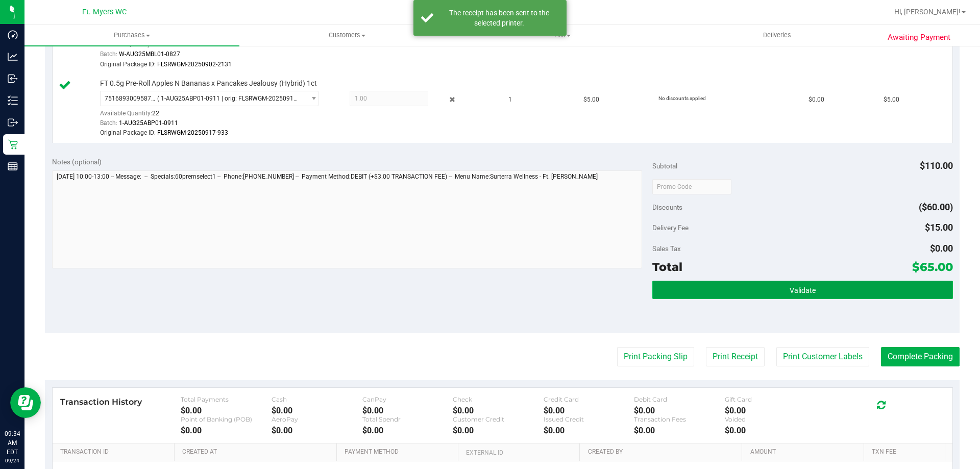
click at [689, 293] on button "Validate" at bounding box center [802, 290] width 300 height 18
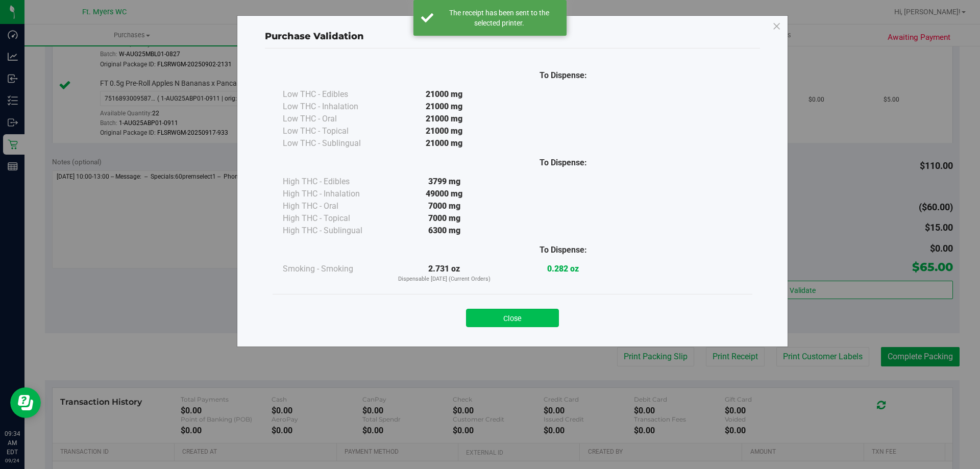
click at [507, 315] on button "Close" at bounding box center [512, 318] width 93 height 18
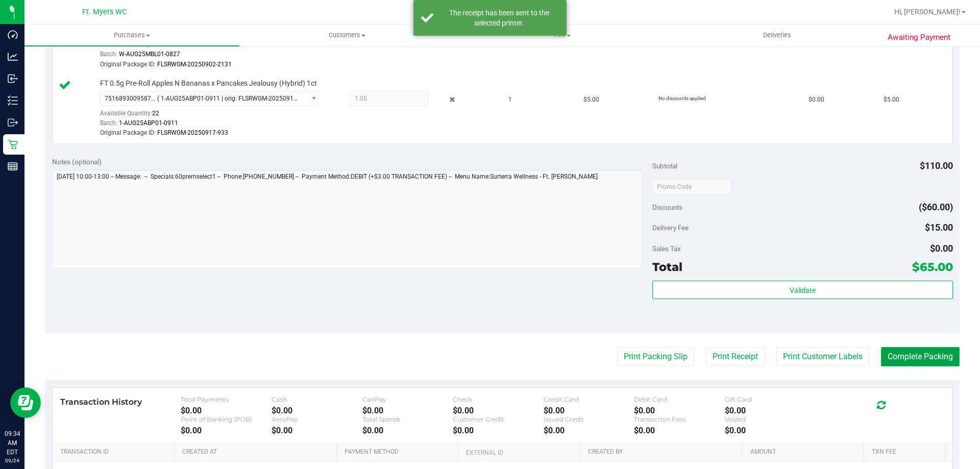
click at [893, 354] on button "Complete Packing" at bounding box center [920, 356] width 79 height 19
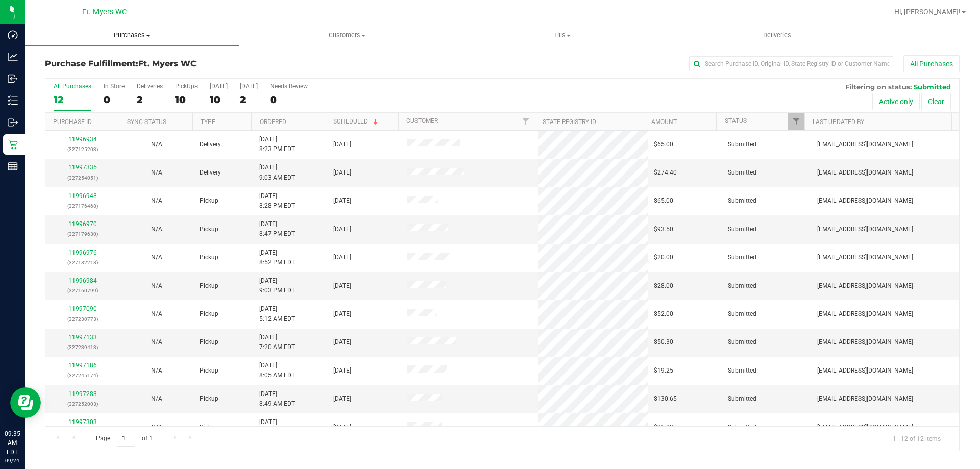
click at [122, 31] on span "Purchases" at bounding box center [132, 35] width 215 height 9
click at [130, 62] on li "Summary of purchases" at bounding box center [132, 62] width 215 height 12
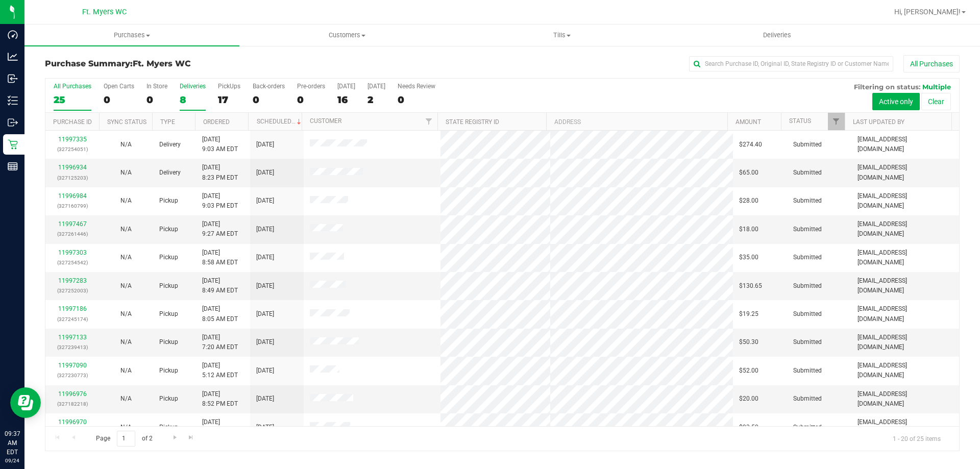
click at [197, 90] on label "Deliveries 8" at bounding box center [193, 97] width 26 height 28
click at [0, 0] on input "Deliveries 8" at bounding box center [0, 0] width 0 height 0
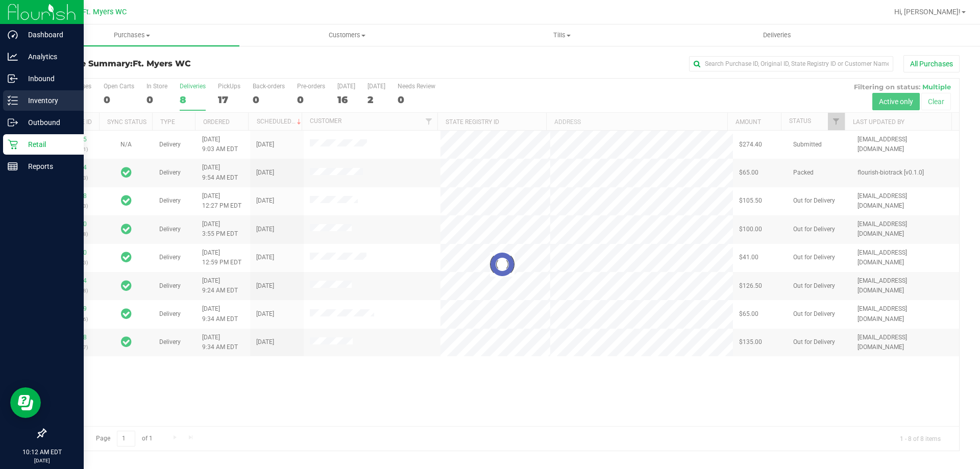
click at [63, 103] on p "Inventory" at bounding box center [48, 100] width 61 height 12
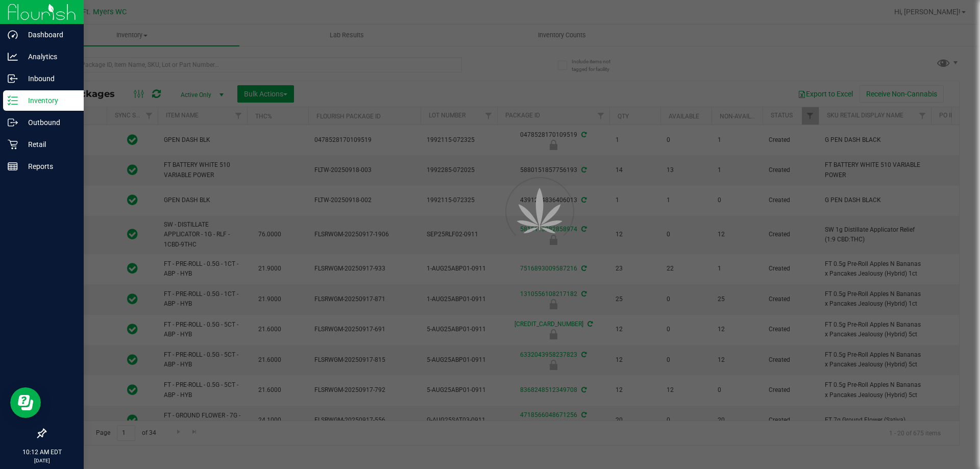
click at [551, 48] on div at bounding box center [490, 234] width 980 height 469
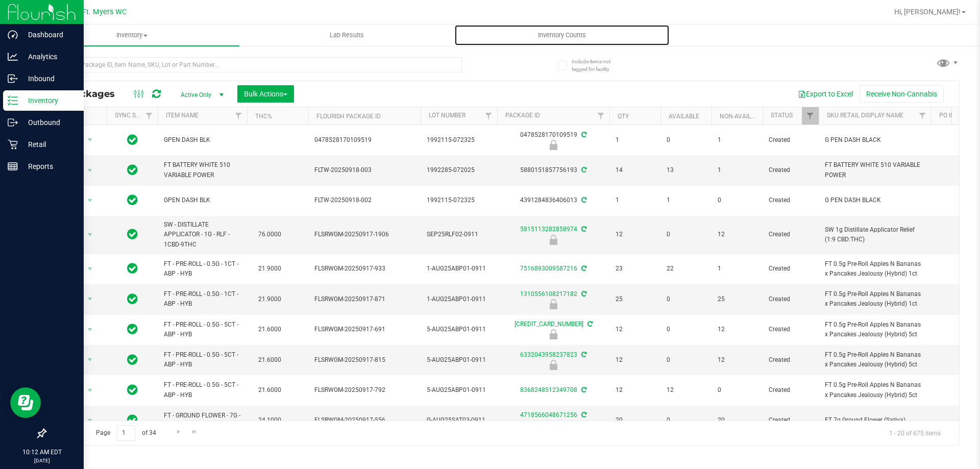
click at [555, 41] on uib-tab-heading "Inventory Counts" at bounding box center [562, 35] width 214 height 20
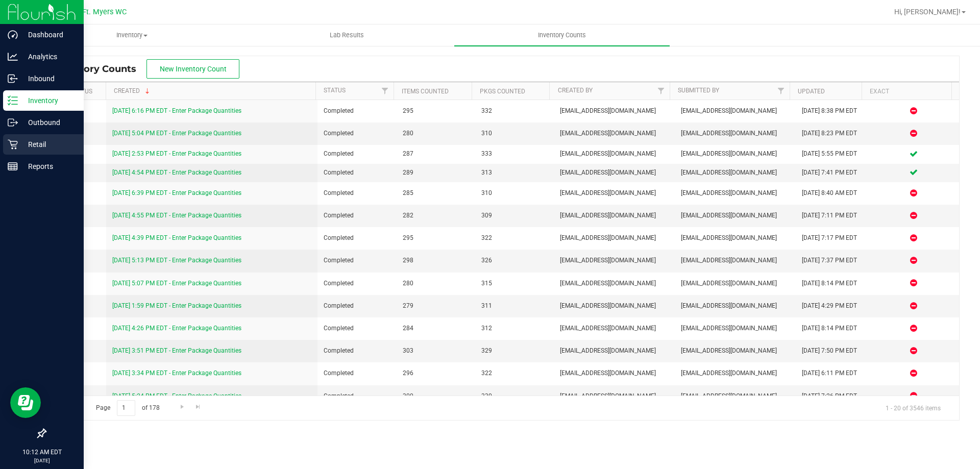
click at [14, 140] on icon at bounding box center [13, 144] width 10 height 10
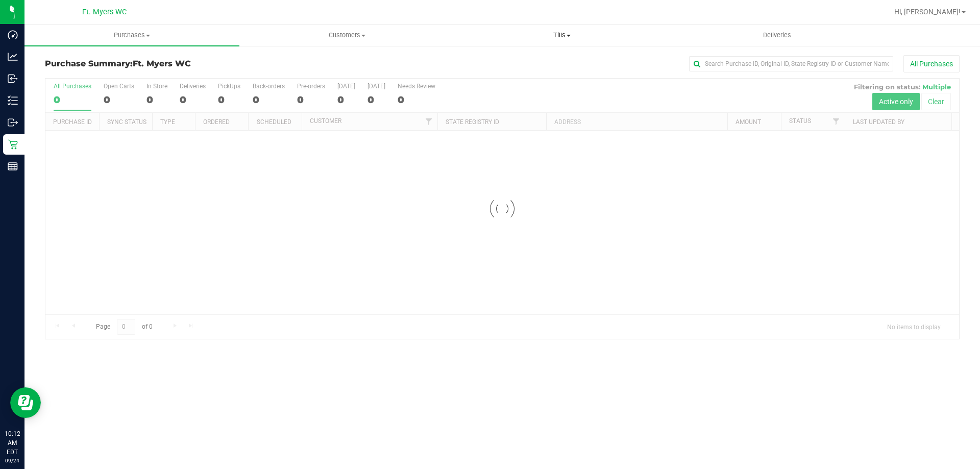
click at [577, 31] on span "Tills" at bounding box center [562, 35] width 214 height 9
click at [519, 62] on span "Manage tills" at bounding box center [488, 61] width 69 height 9
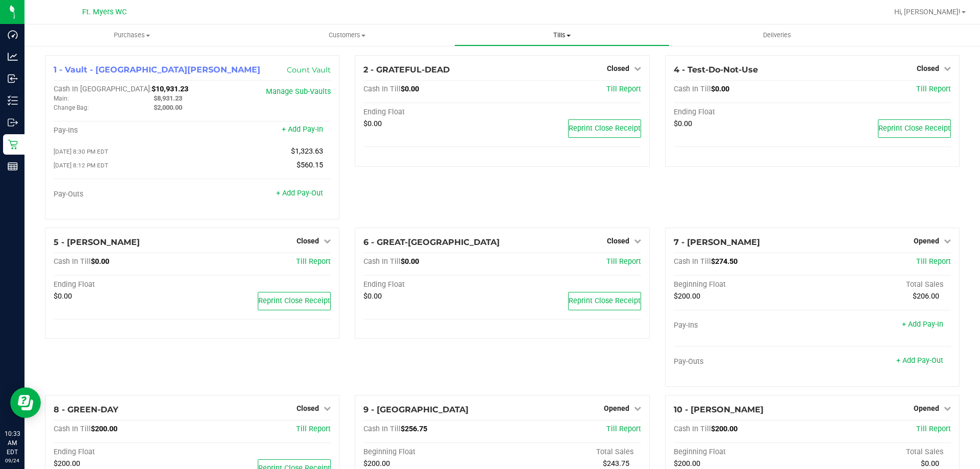
click at [572, 32] on span "Tills" at bounding box center [562, 35] width 214 height 9
drag, startPoint x: 516, startPoint y: 209, endPoint x: 490, endPoint y: 213, distance: 25.8
click at [516, 209] on div "2 - GRATEFUL-DEAD Closed Open Till Cash In Till $0.00 Till Report Ending Float …" at bounding box center [502, 141] width 310 height 173
click at [317, 196] on link "+ Add Pay-Out" at bounding box center [299, 193] width 47 height 9
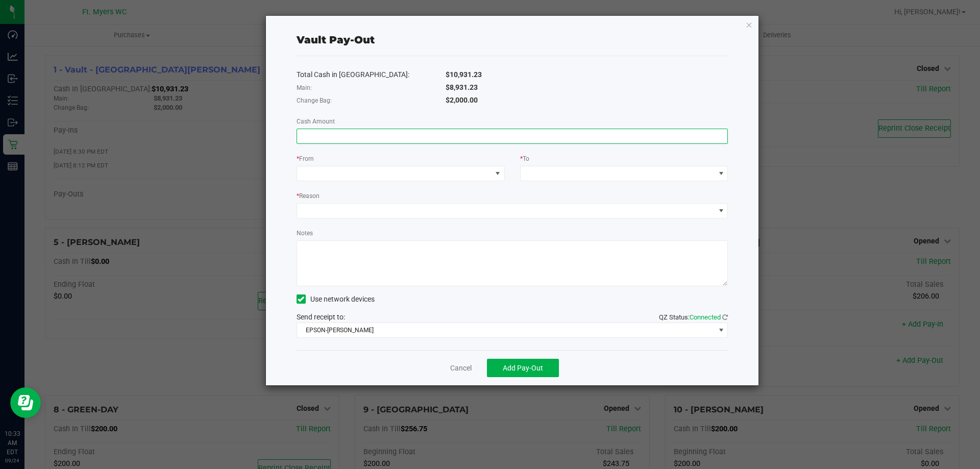
click at [418, 134] on input at bounding box center [512, 136] width 431 height 14
type input "$8,931.23"
drag, startPoint x: 478, startPoint y: 166, endPoint x: 469, endPoint y: 180, distance: 17.0
click at [478, 166] on span at bounding box center [401, 173] width 208 height 15
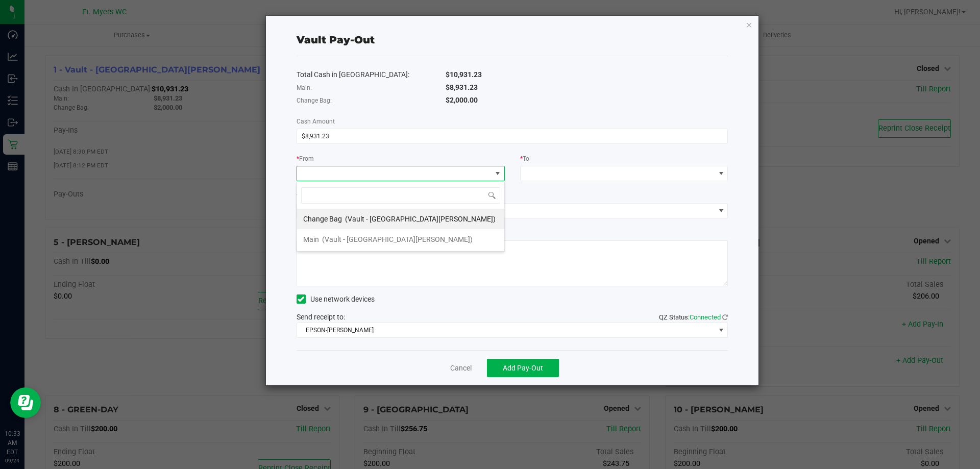
click at [467, 183] on span at bounding box center [400, 195] width 207 height 24
click at [411, 251] on div "Change Bag (Vault - [GEOGRAPHIC_DATA][PERSON_NAME]) Main (Vault - [GEOGRAPHIC_D…" at bounding box center [401, 216] width 208 height 70
click at [421, 241] on li "Main (Vault - [GEOGRAPHIC_DATA][PERSON_NAME])" at bounding box center [400, 239] width 207 height 20
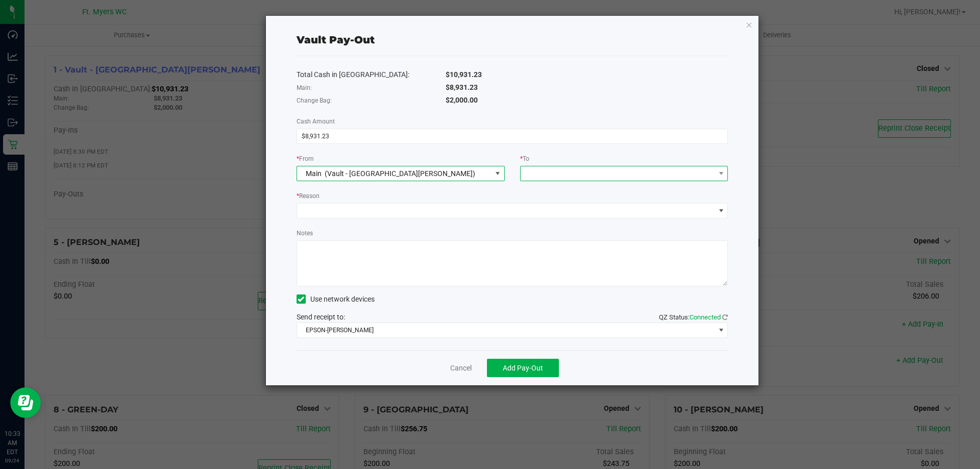
click at [564, 178] on span at bounding box center [618, 173] width 195 height 14
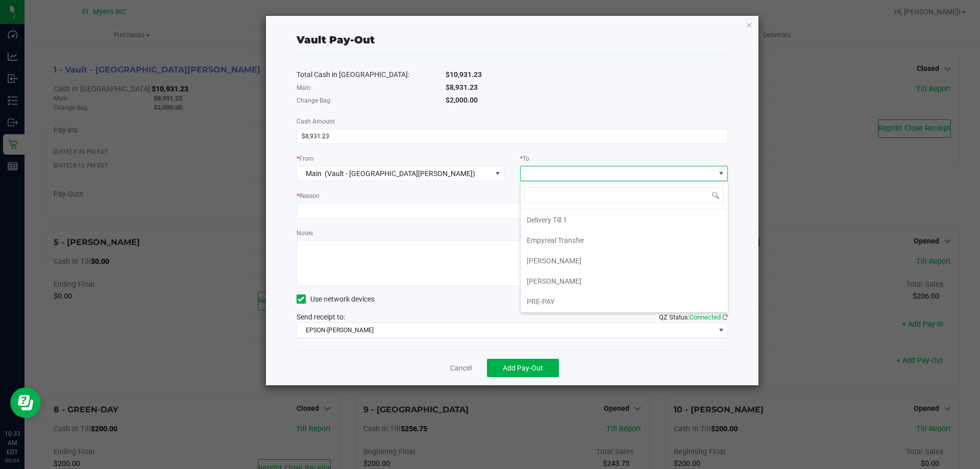
scroll to position [82, 0]
click at [601, 244] on li "Empyreal Transfer" at bounding box center [624, 239] width 207 height 20
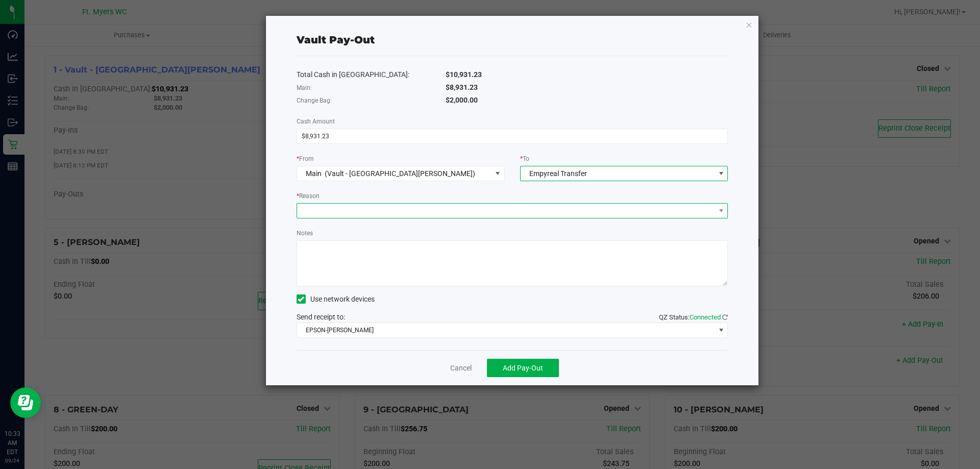
click at [550, 212] on span at bounding box center [506, 211] width 418 height 14
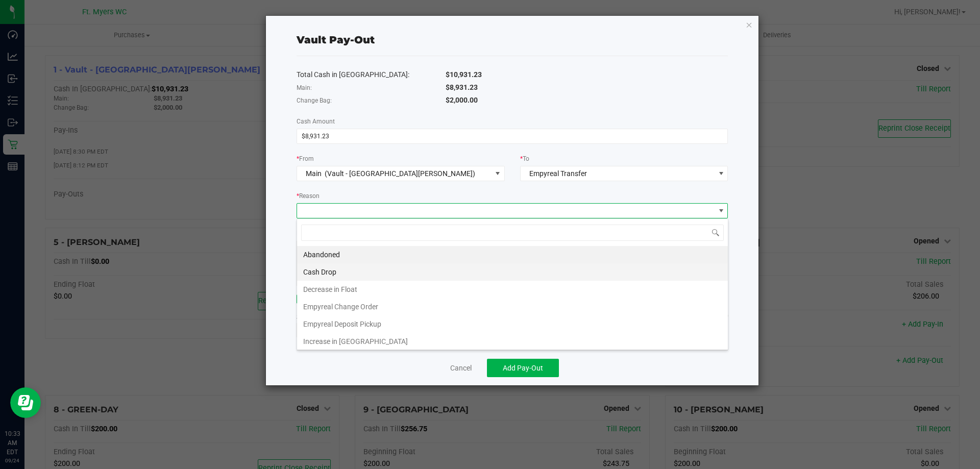
scroll to position [15, 431]
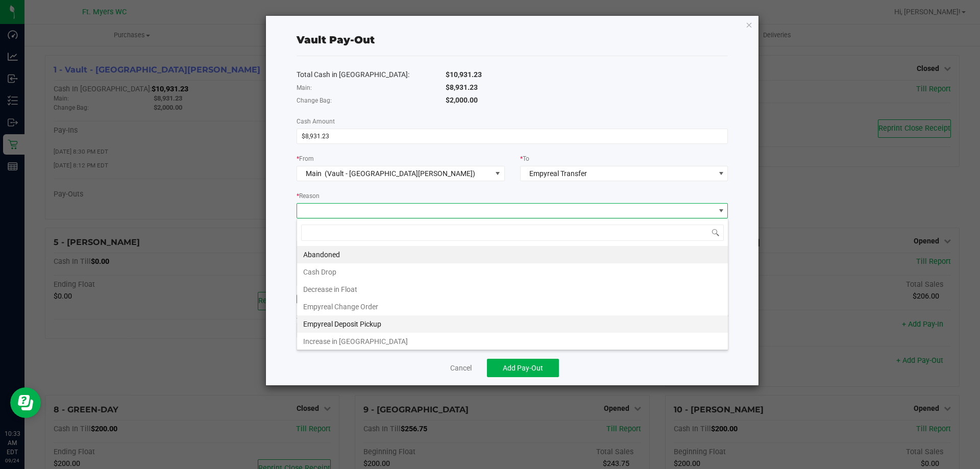
click at [413, 323] on li "Empyreal Deposit Pickup" at bounding box center [512, 324] width 431 height 17
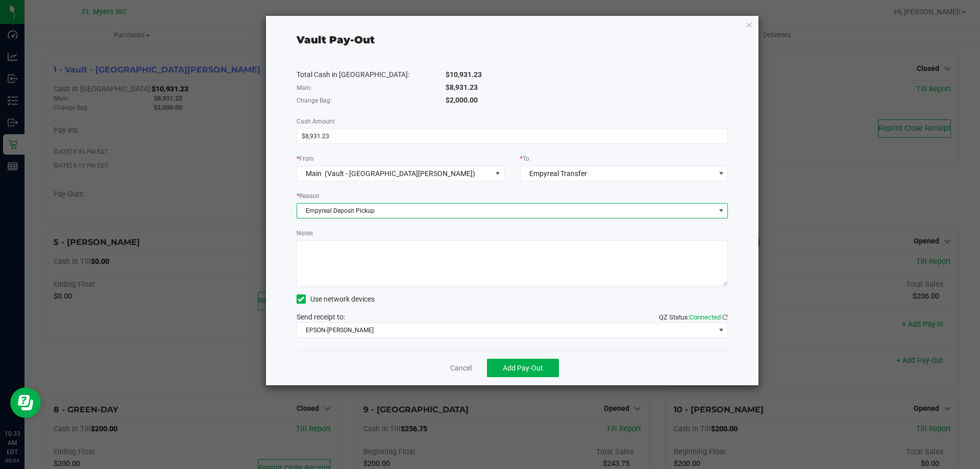
click at [459, 259] on textarea "Notes" at bounding box center [513, 263] width 432 height 46
type textarea "9.24.25-870 CO"
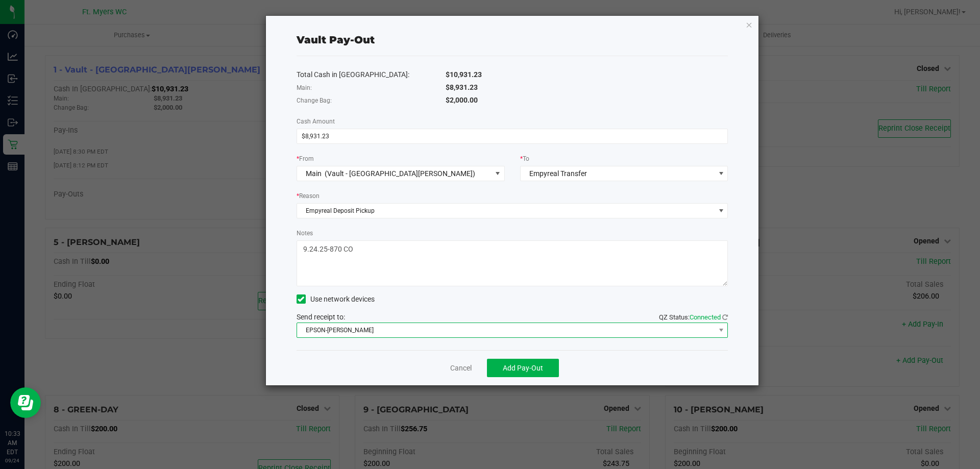
click at [497, 336] on span "EPSON-[PERSON_NAME]" at bounding box center [506, 330] width 418 height 14
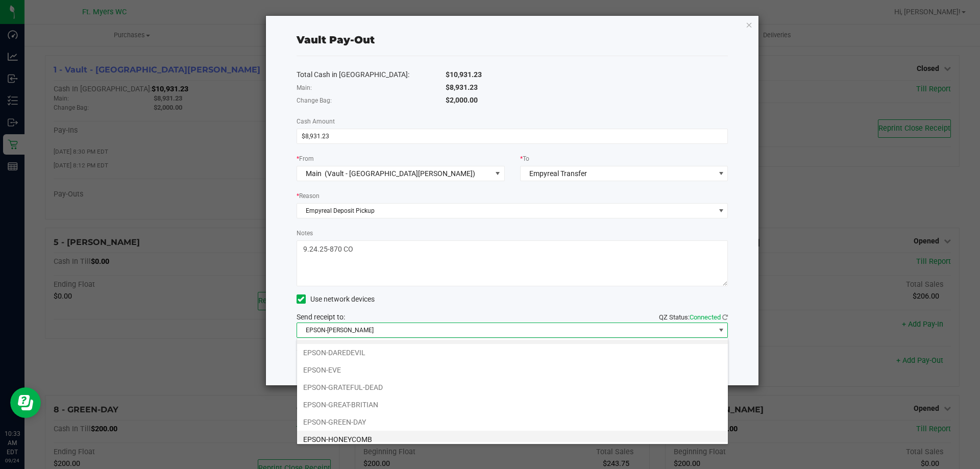
scroll to position [71, 0]
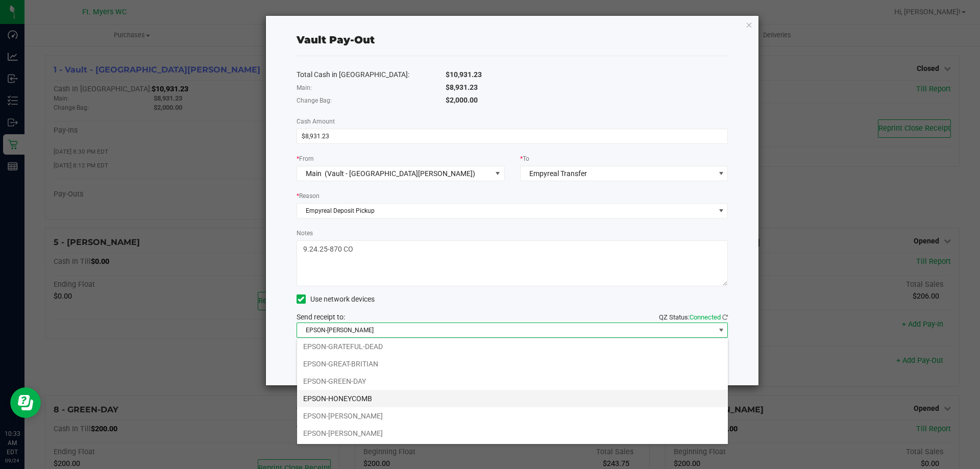
click at [449, 402] on li "EPSON-HONEYCOMB" at bounding box center [512, 398] width 431 height 17
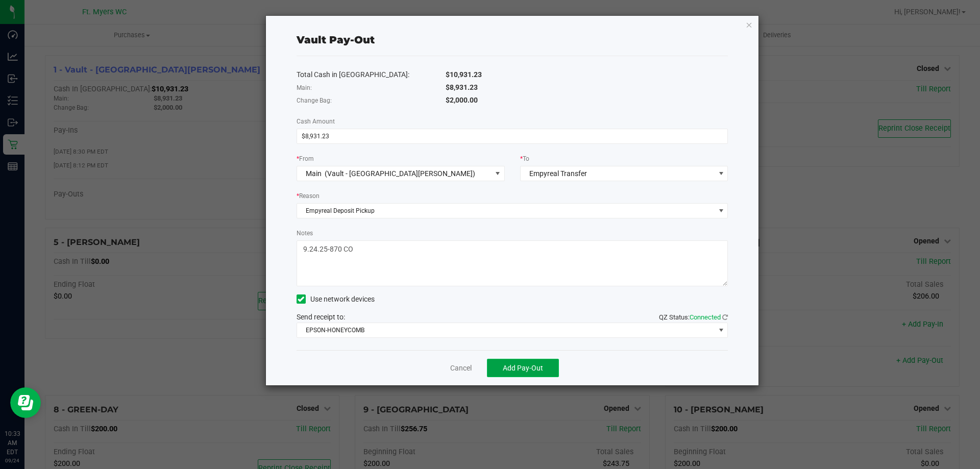
click at [529, 370] on span "Add Pay-Out" at bounding box center [523, 368] width 40 height 8
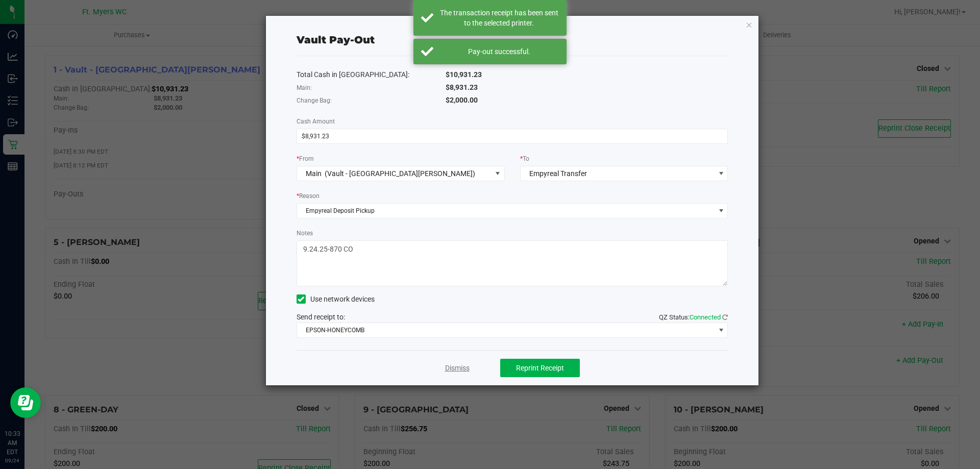
click at [467, 367] on link "Dismiss" at bounding box center [457, 368] width 25 height 11
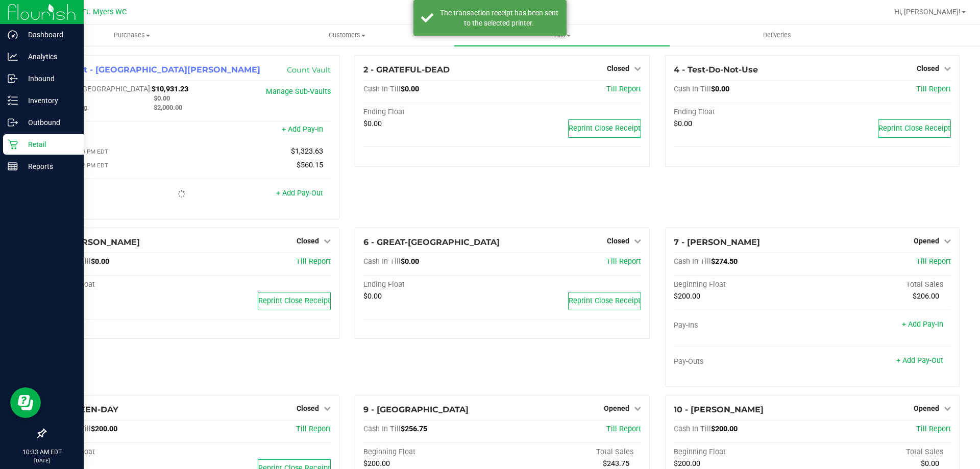
click at [12, 138] on div "Retail" at bounding box center [43, 144] width 81 height 20
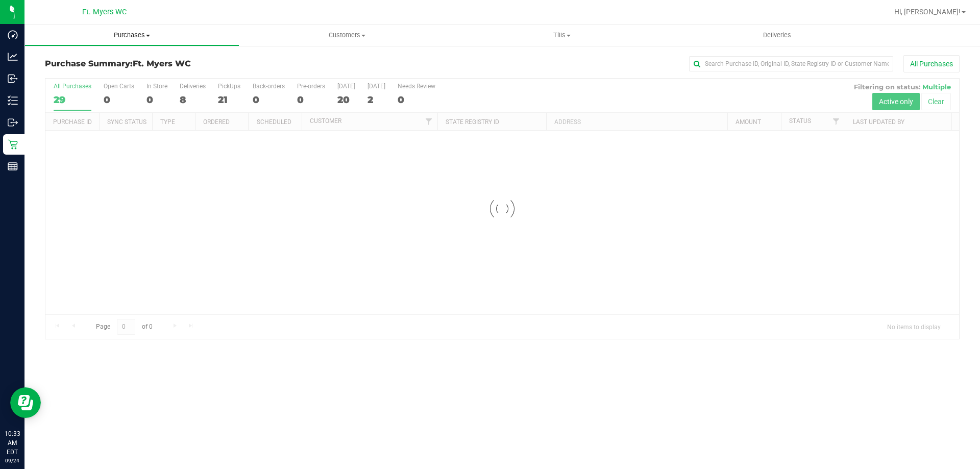
click at [174, 42] on uib-tab-heading "Purchases Summary of purchases Fulfillment All purchases" at bounding box center [132, 35] width 214 height 20
click at [150, 71] on li "Fulfillment" at bounding box center [132, 74] width 215 height 12
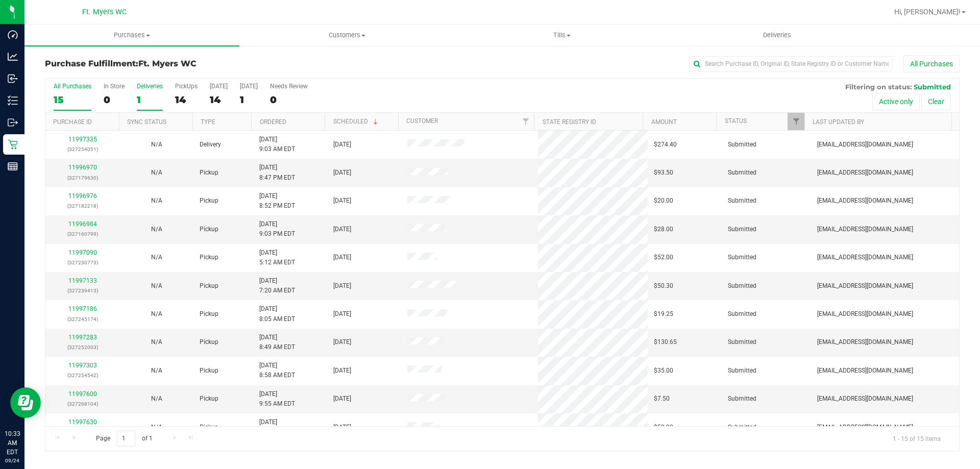
click at [138, 94] on div "1" at bounding box center [150, 100] width 26 height 12
click at [0, 0] on input "Deliveries 1" at bounding box center [0, 0] width 0 height 0
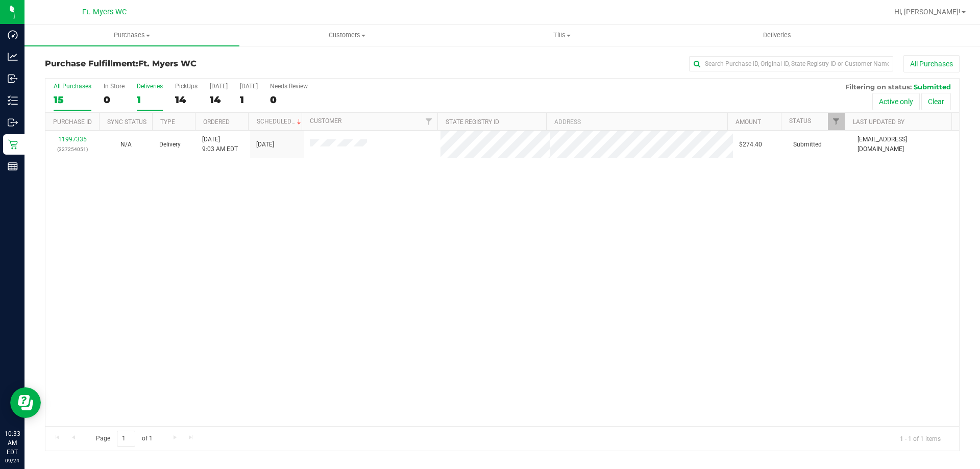
click at [65, 98] on div "15" at bounding box center [73, 100] width 38 height 12
click at [0, 0] on input "All Purchases 15" at bounding box center [0, 0] width 0 height 0
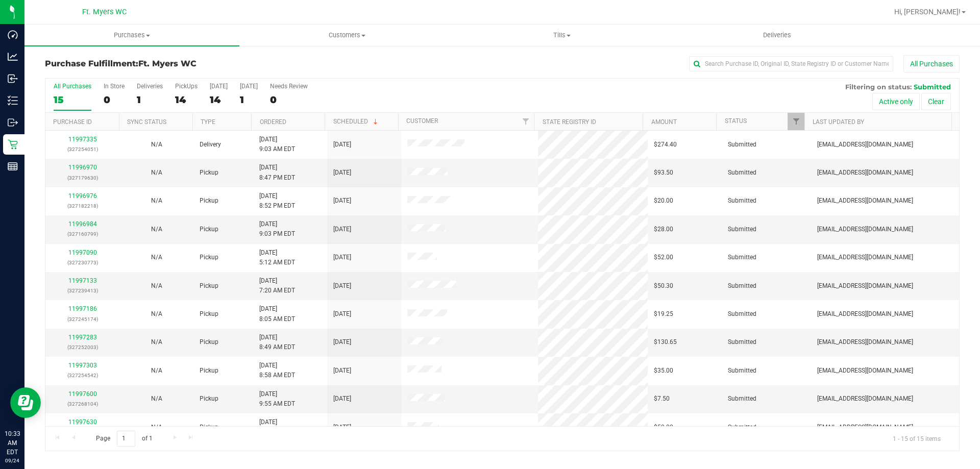
click at [298, 124] on th "Ordered" at bounding box center [288, 122] width 74 height 18
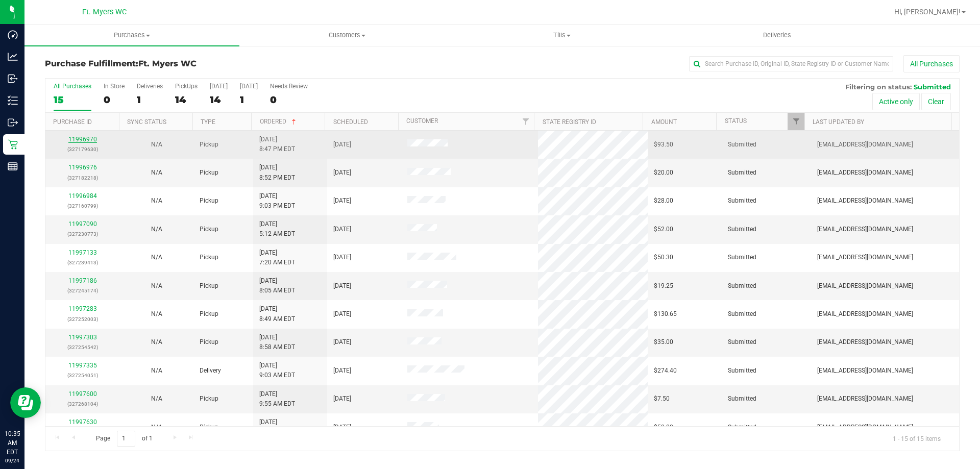
click at [76, 141] on link "11996970" at bounding box center [82, 139] width 29 height 7
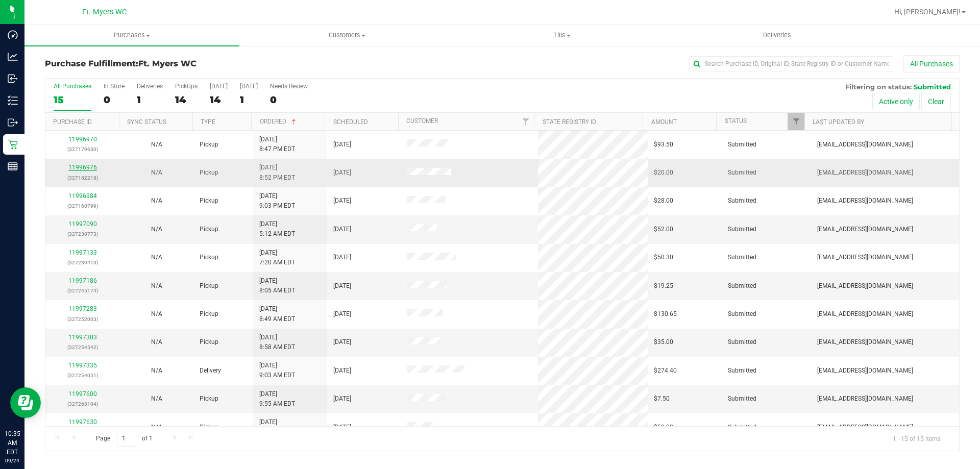
click at [84, 170] on link "11996976" at bounding box center [82, 167] width 29 height 7
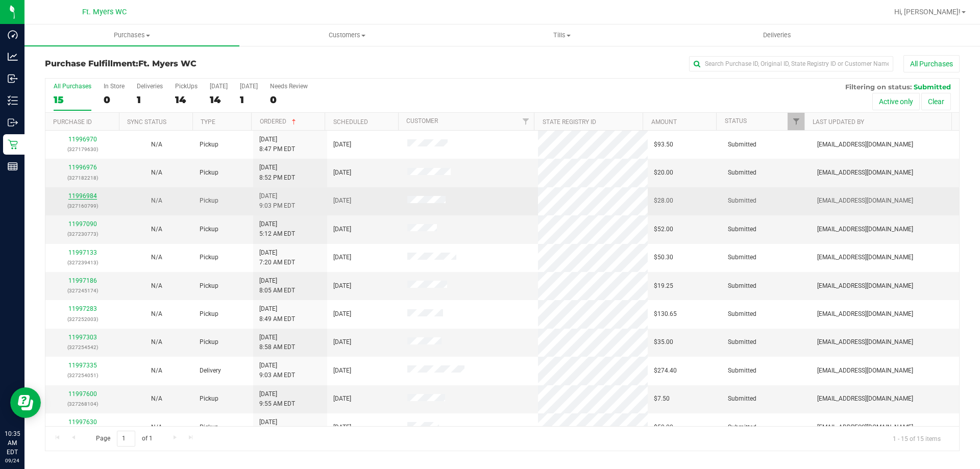
click at [84, 193] on link "11996984" at bounding box center [82, 195] width 29 height 7
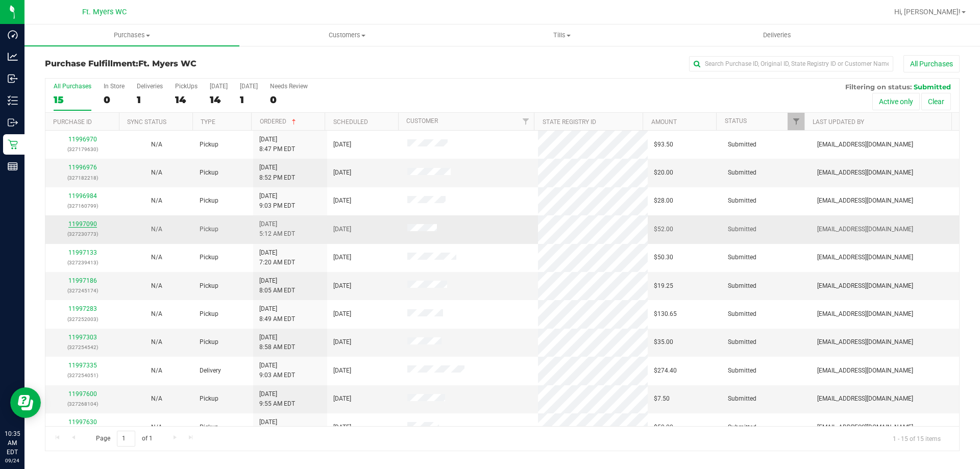
click at [82, 227] on link "11997090" at bounding box center [82, 224] width 29 height 7
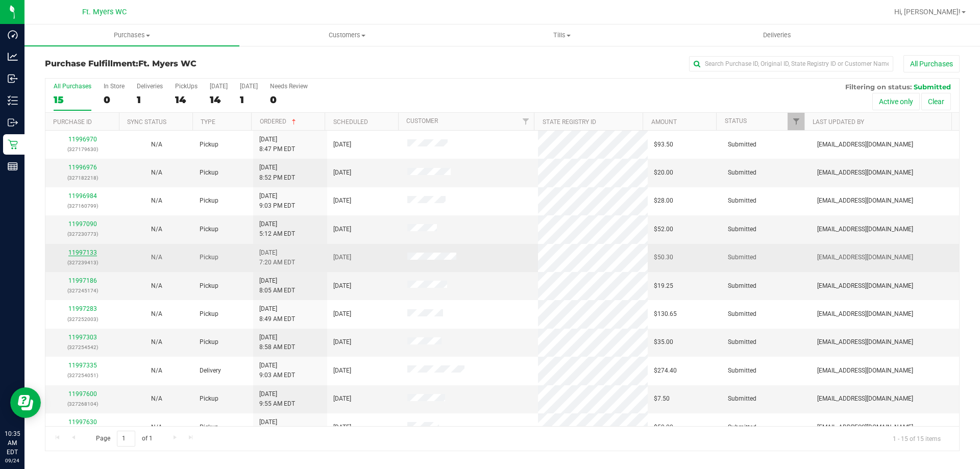
click at [79, 254] on link "11997133" at bounding box center [82, 252] width 29 height 7
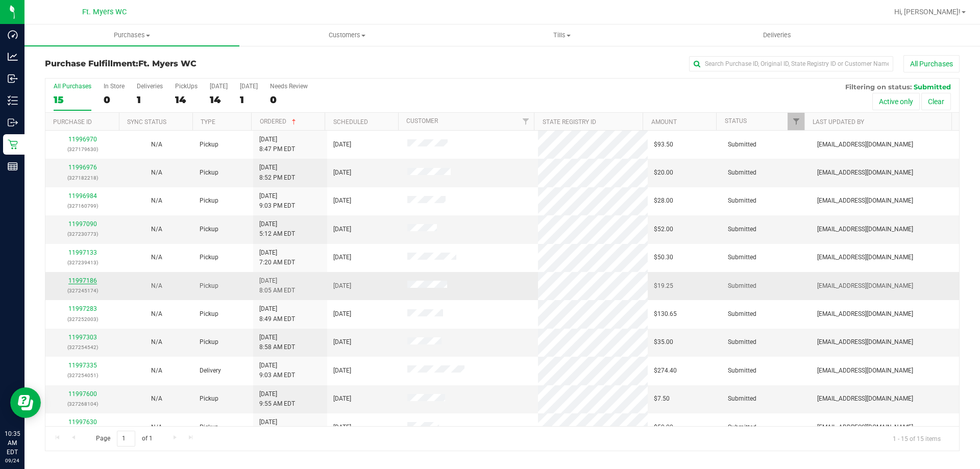
click at [76, 279] on link "11997186" at bounding box center [82, 280] width 29 height 7
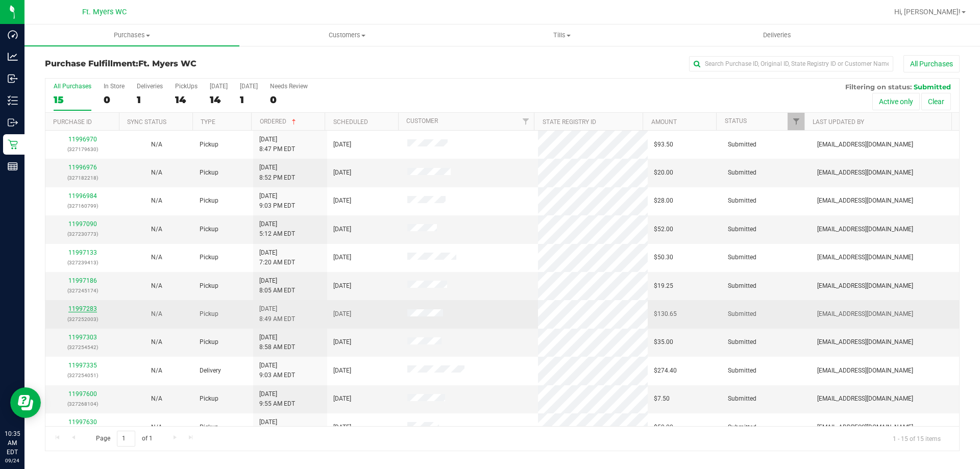
click at [80, 308] on link "11997283" at bounding box center [82, 308] width 29 height 7
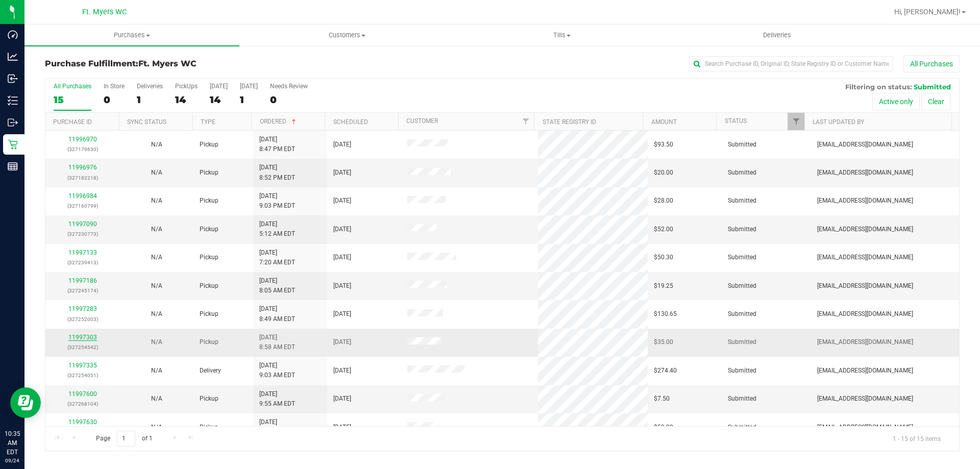
click at [86, 338] on link "11997303" at bounding box center [82, 337] width 29 height 7
click at [79, 394] on link "11997600" at bounding box center [82, 394] width 29 height 7
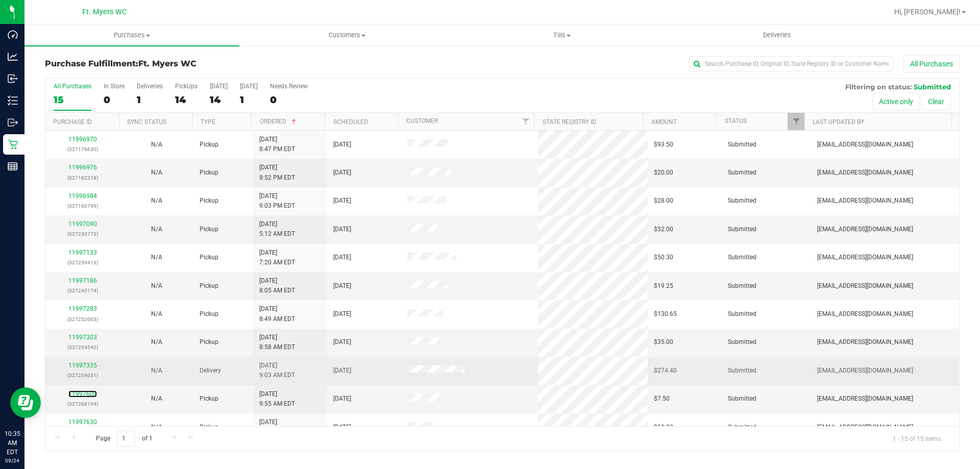
scroll to position [51, 0]
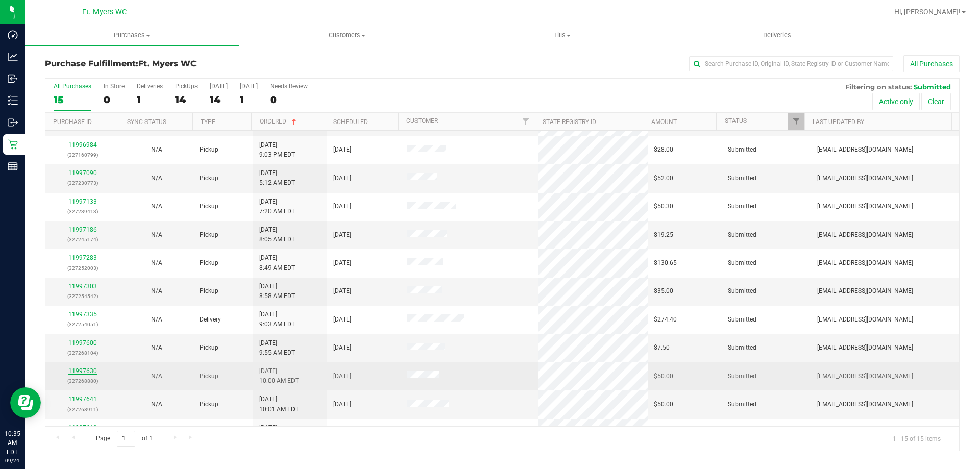
click at [85, 372] on link "11997630" at bounding box center [82, 371] width 29 height 7
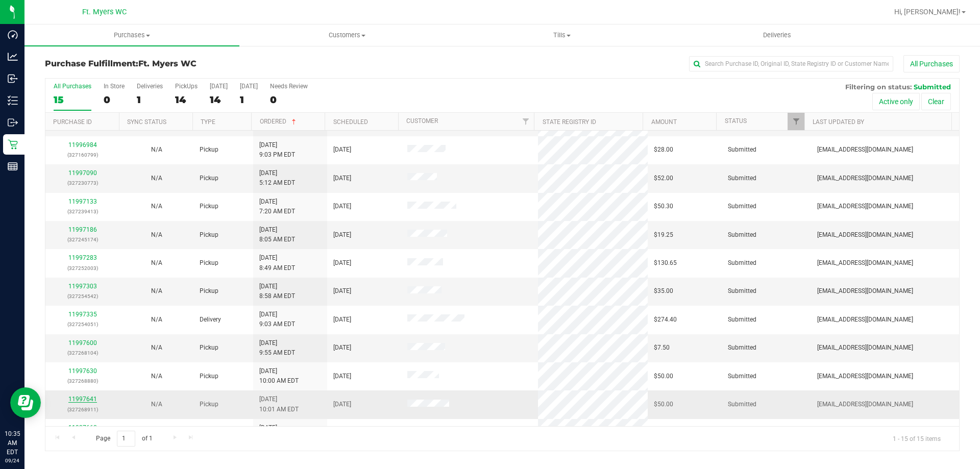
click at [82, 399] on link "11997641" at bounding box center [82, 399] width 29 height 7
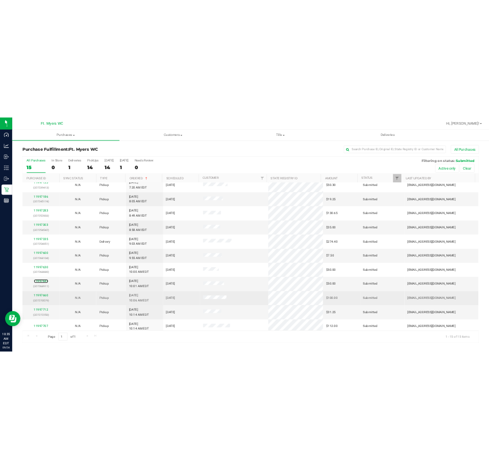
scroll to position [128, 0]
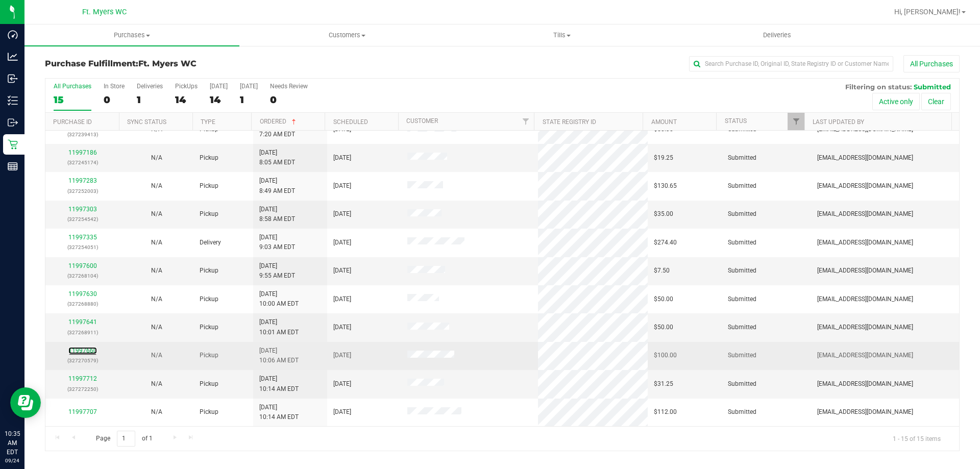
click at [90, 354] on div "11997660 (327270579)" at bounding box center [83, 355] width 62 height 19
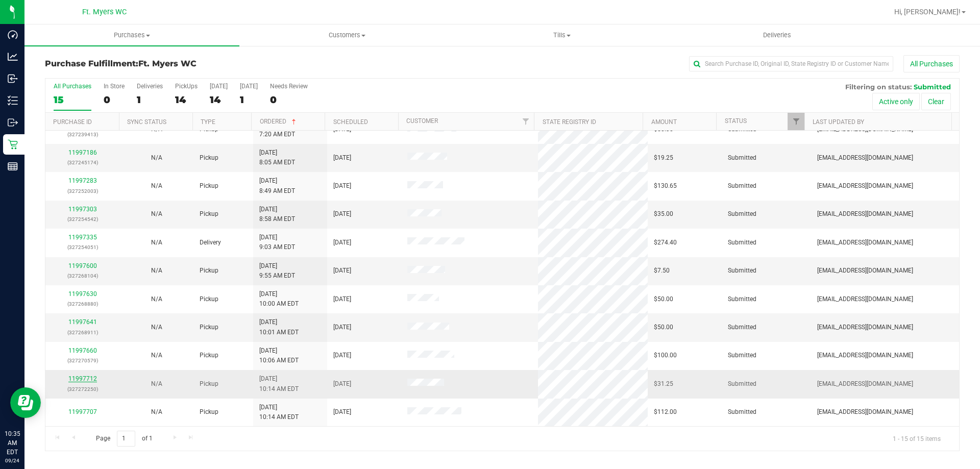
click at [78, 381] on link "11997712" at bounding box center [82, 378] width 29 height 7
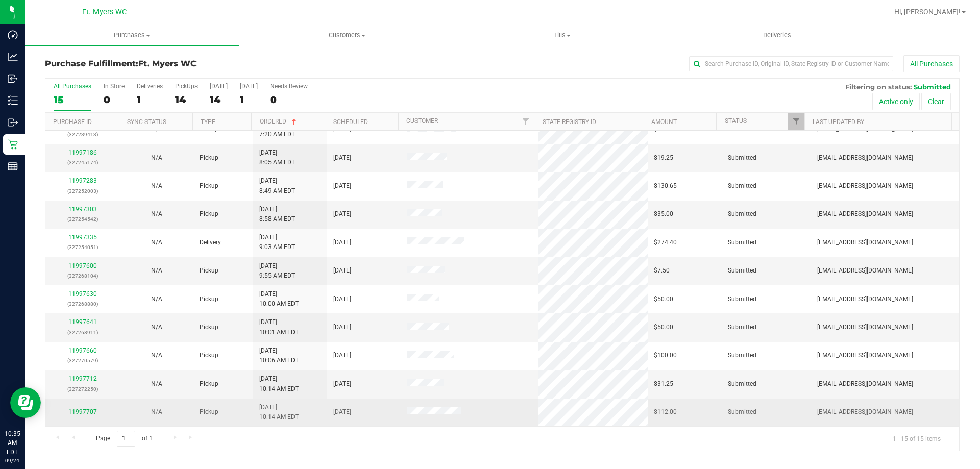
click at [76, 413] on link "11997707" at bounding box center [82, 411] width 29 height 7
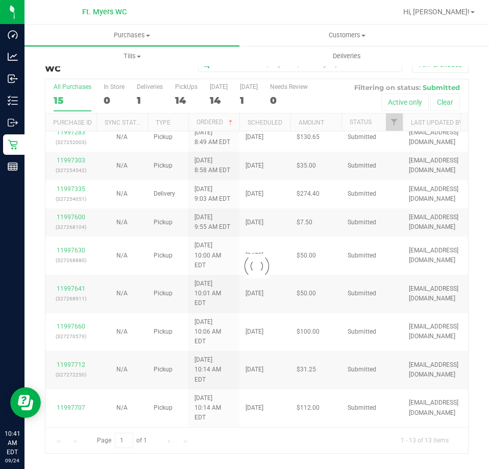
scroll to position [0, 0]
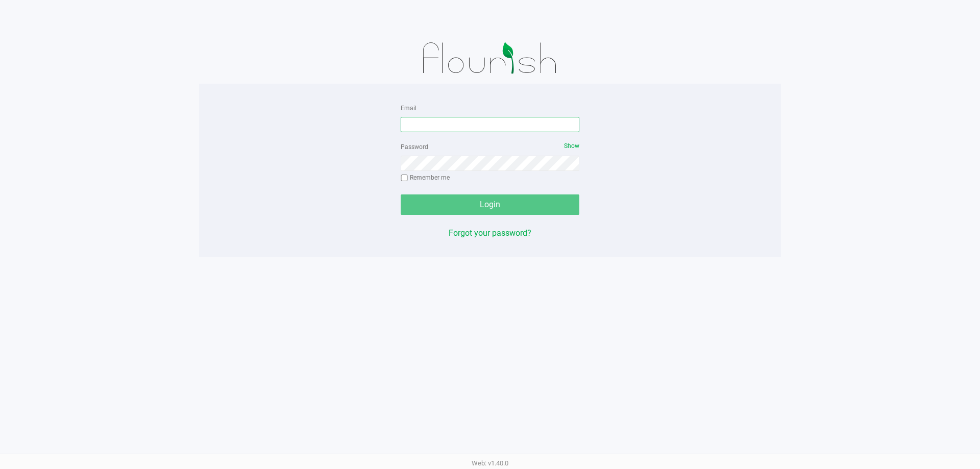
click at [495, 129] on input "Email" at bounding box center [490, 124] width 179 height 15
type input "[EMAIL_ADDRESS][DOMAIN_NAME]"
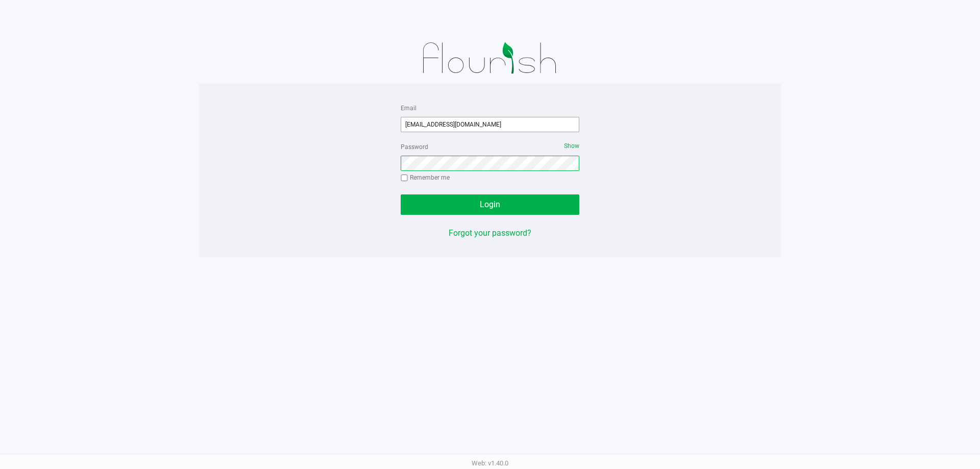
click at [401, 195] on button "Login" at bounding box center [490, 205] width 179 height 20
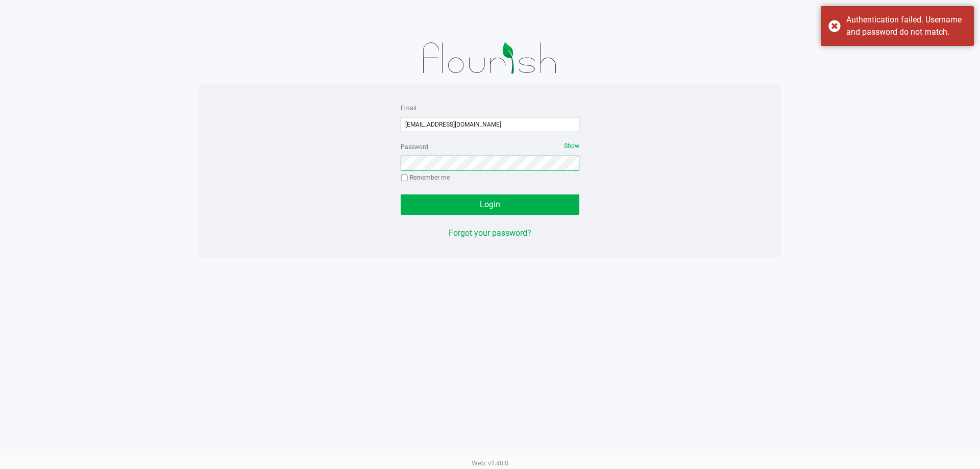
click at [401, 195] on button "Login" at bounding box center [490, 205] width 179 height 20
